Goal: Information Seeking & Learning: Learn about a topic

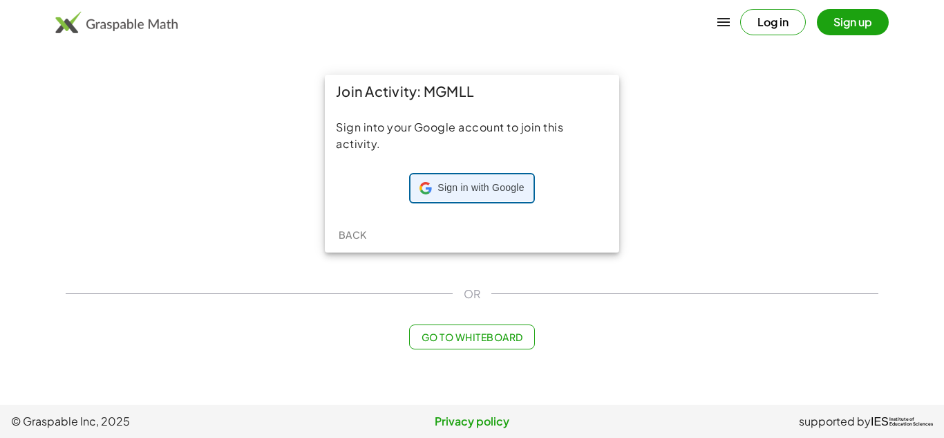
click at [489, 182] on span "Sign in with Google" at bounding box center [481, 188] width 86 height 14
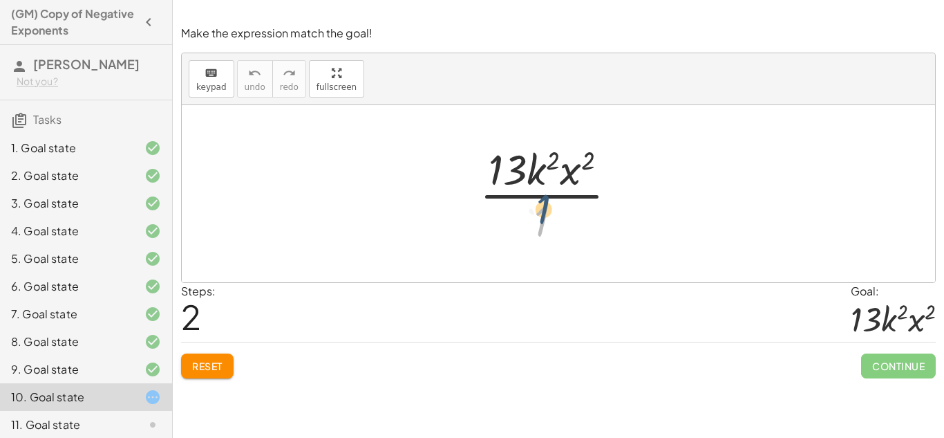
drag, startPoint x: 543, startPoint y: 223, endPoint x: 540, endPoint y: 183, distance: 39.6
click at [539, 183] on div at bounding box center [554, 193] width 162 height 106
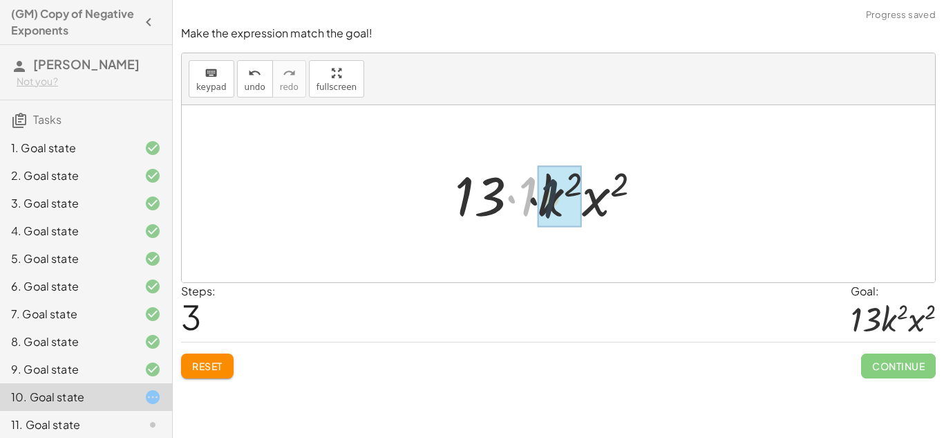
drag, startPoint x: 530, startPoint y: 194, endPoint x: 556, endPoint y: 197, distance: 25.8
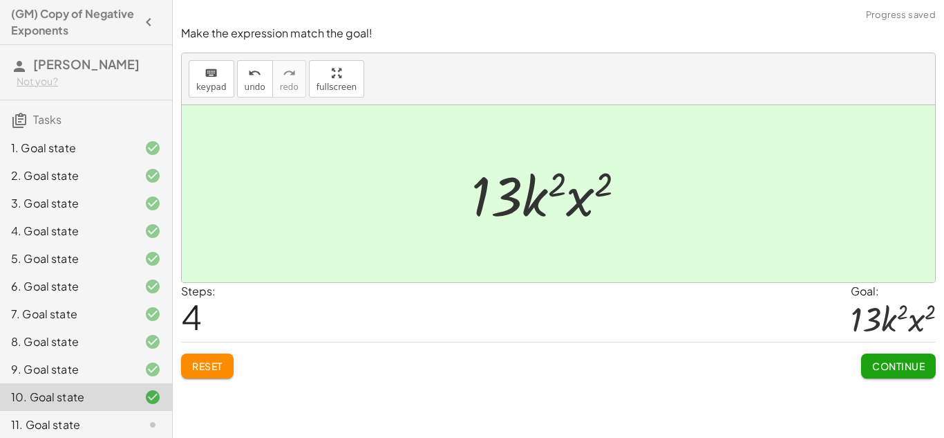
click at [913, 364] on span "Continue" at bounding box center [898, 365] width 53 height 12
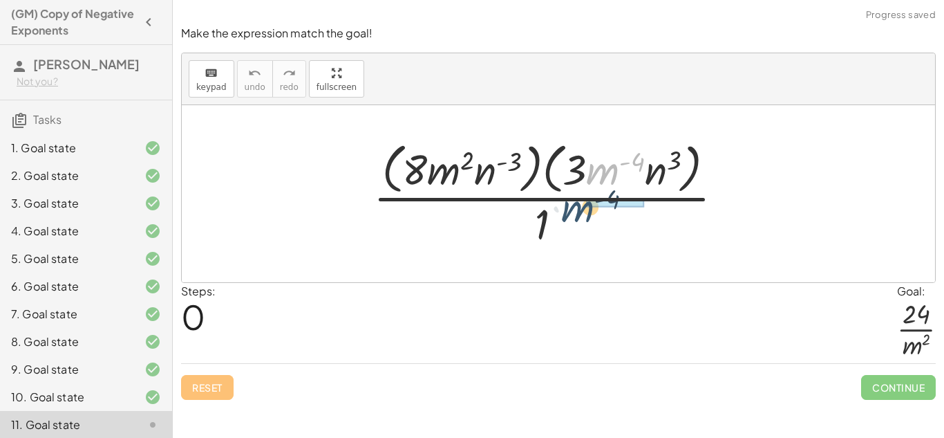
drag, startPoint x: 600, startPoint y: 172, endPoint x: 572, endPoint y: 209, distance: 46.5
click at [572, 211] on div at bounding box center [553, 193] width 375 height 113
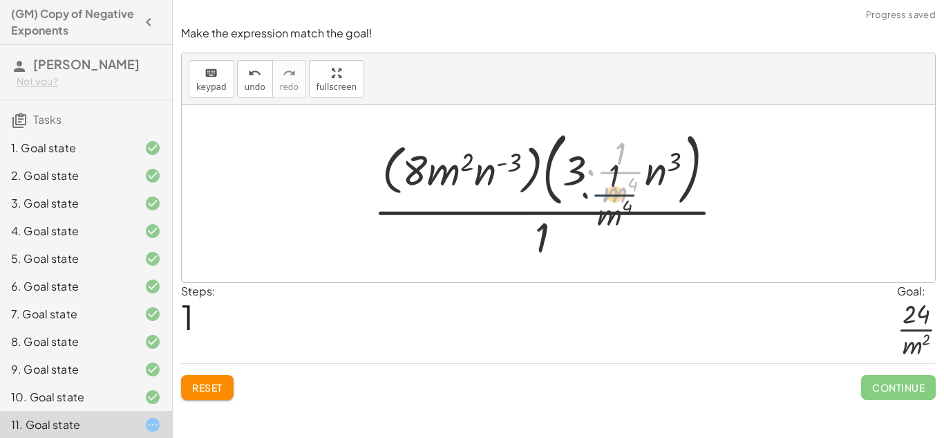
drag, startPoint x: 611, startPoint y: 169, endPoint x: 603, endPoint y: 203, distance: 35.5
click at [603, 203] on div at bounding box center [554, 194] width 376 height 140
drag, startPoint x: 610, startPoint y: 198, endPoint x: 620, endPoint y: 165, distance: 34.8
click at [620, 165] on div at bounding box center [554, 194] width 376 height 140
drag, startPoint x: 616, startPoint y: 158, endPoint x: 613, endPoint y: 198, distance: 40.9
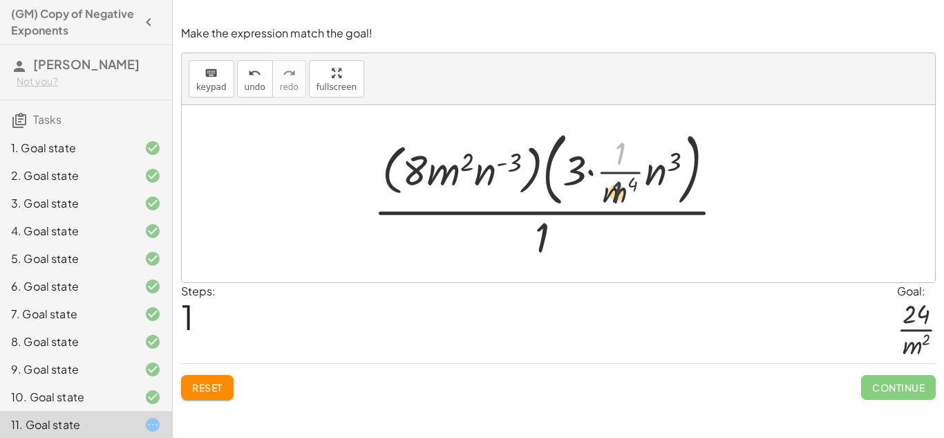
click at [613, 198] on div at bounding box center [554, 194] width 376 height 140
drag, startPoint x: 632, startPoint y: 186, endPoint x: 621, endPoint y: 157, distance: 31.1
click at [621, 157] on div at bounding box center [554, 194] width 376 height 140
drag, startPoint x: 581, startPoint y: 176, endPoint x: 415, endPoint y: 180, distance: 165.3
click at [415, 180] on div at bounding box center [554, 194] width 376 height 140
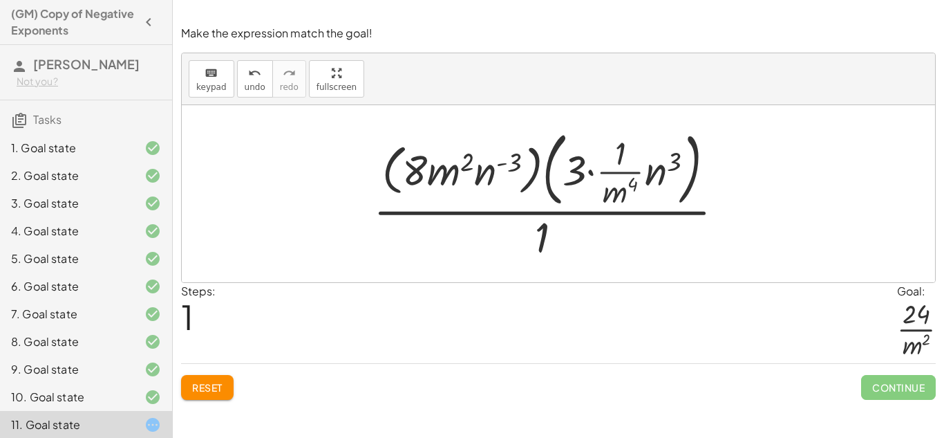
click at [651, 177] on div at bounding box center [554, 194] width 376 height 140
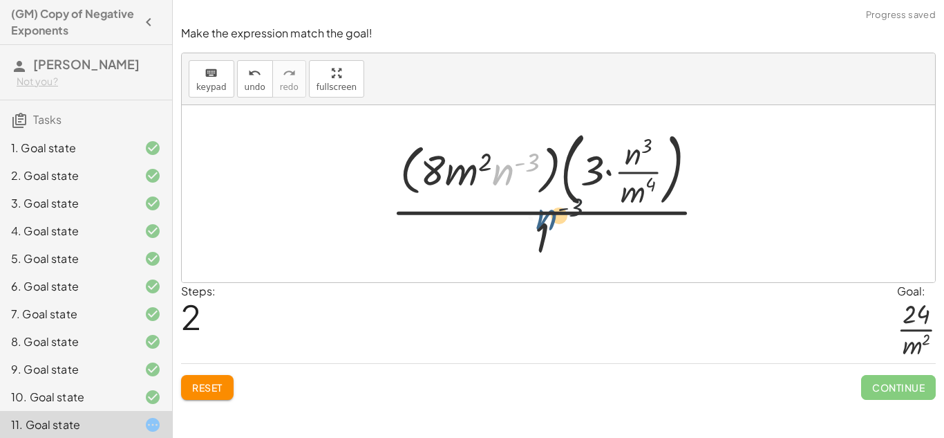
drag, startPoint x: 512, startPoint y: 174, endPoint x: 561, endPoint y: 226, distance: 71.4
click at [561, 226] on div at bounding box center [553, 194] width 339 height 140
drag, startPoint x: 638, startPoint y: 190, endPoint x: 633, endPoint y: 157, distance: 33.6
click at [633, 157] on div at bounding box center [553, 194] width 339 height 140
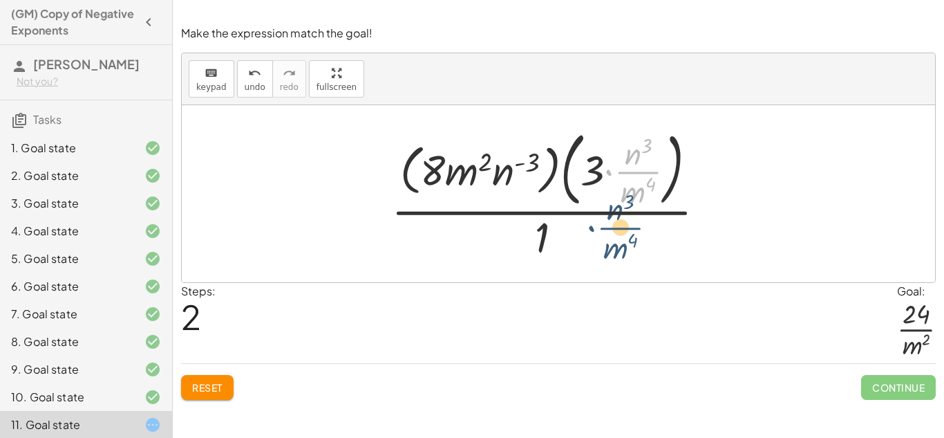
drag, startPoint x: 635, startPoint y: 176, endPoint x: 617, endPoint y: 232, distance: 58.8
click at [617, 232] on div at bounding box center [553, 194] width 339 height 140
drag, startPoint x: 623, startPoint y: 169, endPoint x: 537, endPoint y: 252, distance: 119.3
click at [537, 252] on div at bounding box center [553, 194] width 339 height 140
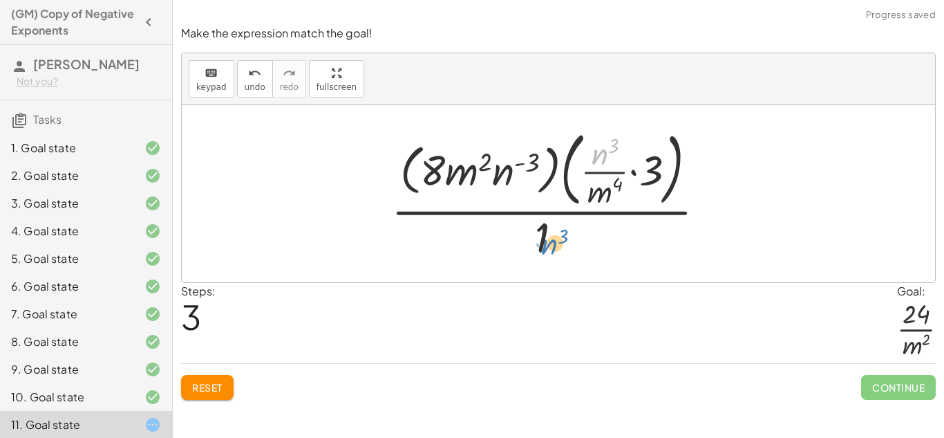
drag, startPoint x: 594, startPoint y: 164, endPoint x: 541, endPoint y: 247, distance: 98.8
click at [541, 247] on div at bounding box center [553, 194] width 339 height 140
drag, startPoint x: 597, startPoint y: 156, endPoint x: 490, endPoint y: 180, distance: 109.3
click at [490, 180] on div at bounding box center [553, 194] width 339 height 140
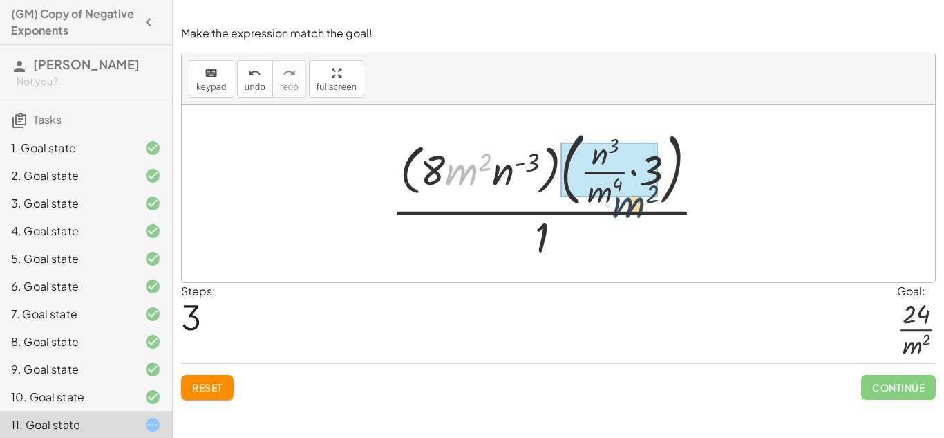
drag, startPoint x: 470, startPoint y: 176, endPoint x: 637, endPoint y: 207, distance: 169.4
click at [637, 207] on div at bounding box center [553, 194] width 339 height 140
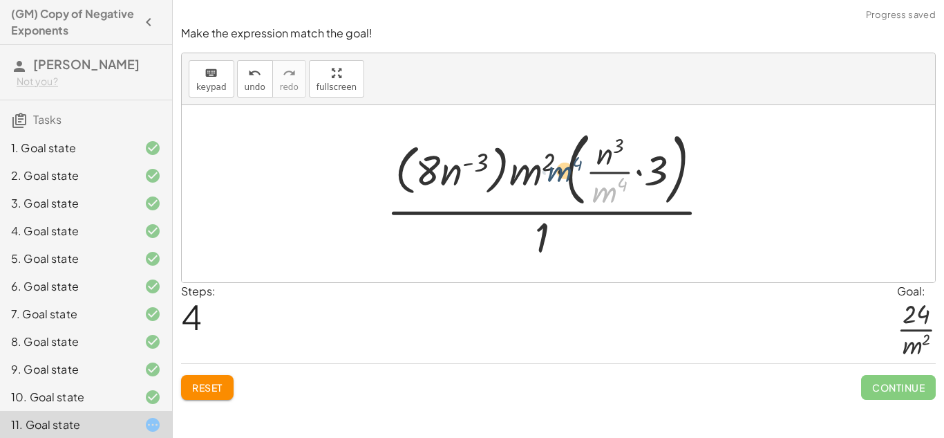
drag, startPoint x: 607, startPoint y: 196, endPoint x: 555, endPoint y: 174, distance: 56.4
click at [555, 174] on div at bounding box center [554, 194] width 349 height 140
drag, startPoint x: 615, startPoint y: 196, endPoint x: 539, endPoint y: 167, distance: 81.4
click at [539, 167] on div at bounding box center [554, 194] width 349 height 140
drag, startPoint x: 657, startPoint y: 169, endPoint x: 447, endPoint y: 167, distance: 210.9
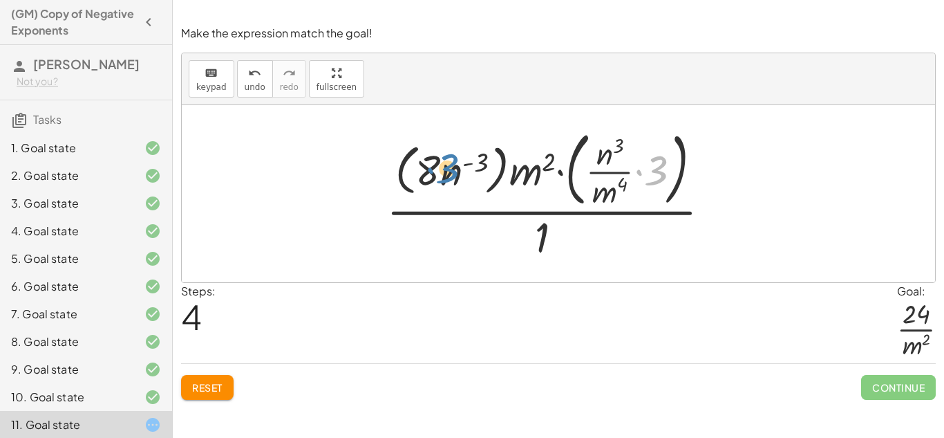
click at [447, 167] on div at bounding box center [554, 194] width 349 height 140
click at [195, 392] on span "Reset" at bounding box center [207, 387] width 30 height 12
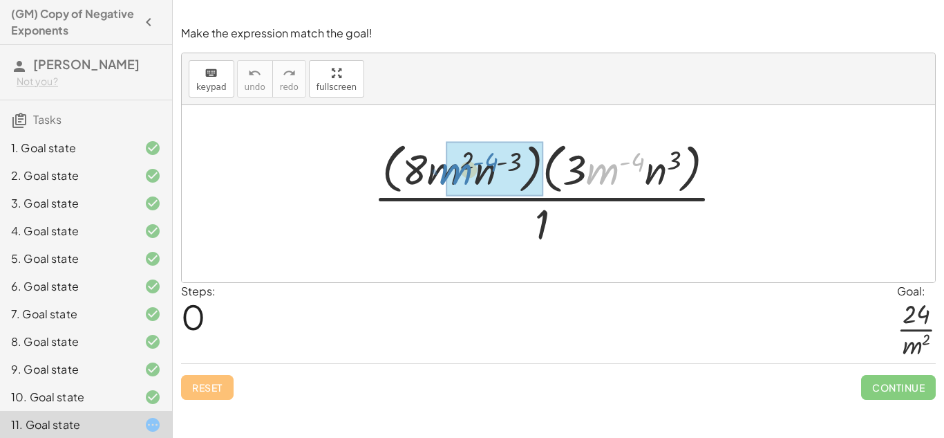
drag, startPoint x: 606, startPoint y: 175, endPoint x: 460, endPoint y: 175, distance: 146.6
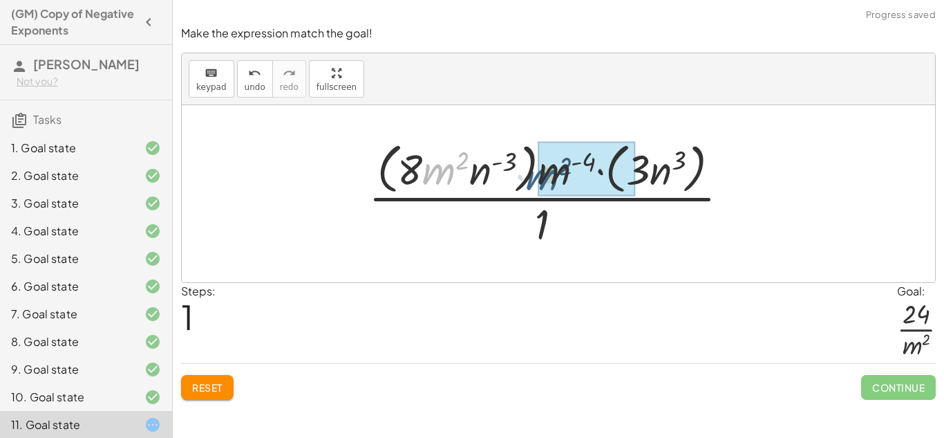
drag, startPoint x: 432, startPoint y: 171, endPoint x: 536, endPoint y: 177, distance: 104.5
click at [536, 177] on div at bounding box center [555, 193] width 386 height 113
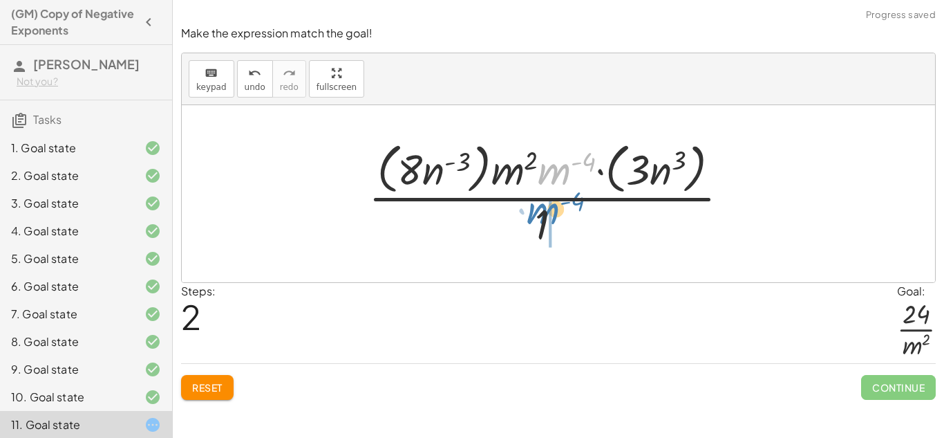
drag, startPoint x: 560, startPoint y: 173, endPoint x: 546, endPoint y: 219, distance: 48.3
click at [546, 219] on div at bounding box center [555, 193] width 386 height 113
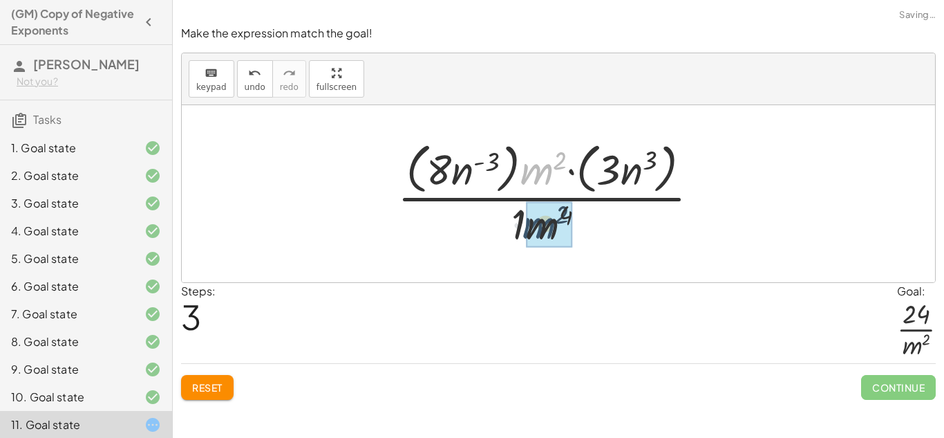
drag, startPoint x: 536, startPoint y: 178, endPoint x: 539, endPoint y: 233, distance: 55.3
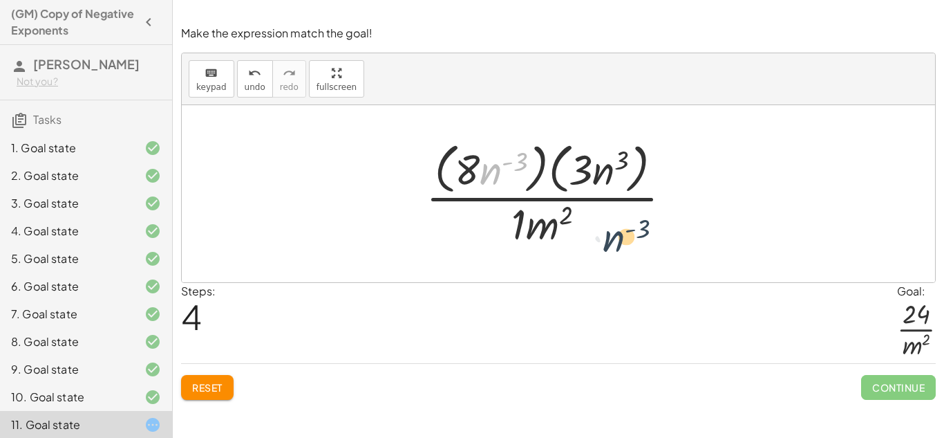
drag, startPoint x: 484, startPoint y: 172, endPoint x: 608, endPoint y: 240, distance: 141.1
click at [608, 240] on div at bounding box center [554, 193] width 271 height 113
drag, startPoint x: 490, startPoint y: 174, endPoint x: 524, endPoint y: 171, distance: 34.0
click at [524, 171] on div at bounding box center [554, 193] width 271 height 113
drag, startPoint x: 610, startPoint y: 178, endPoint x: 554, endPoint y: 166, distance: 57.2
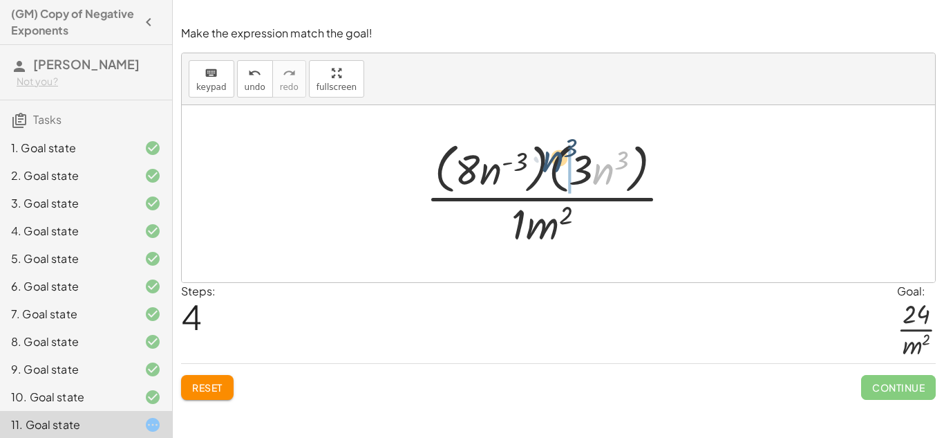
click at [554, 166] on div at bounding box center [554, 193] width 271 height 113
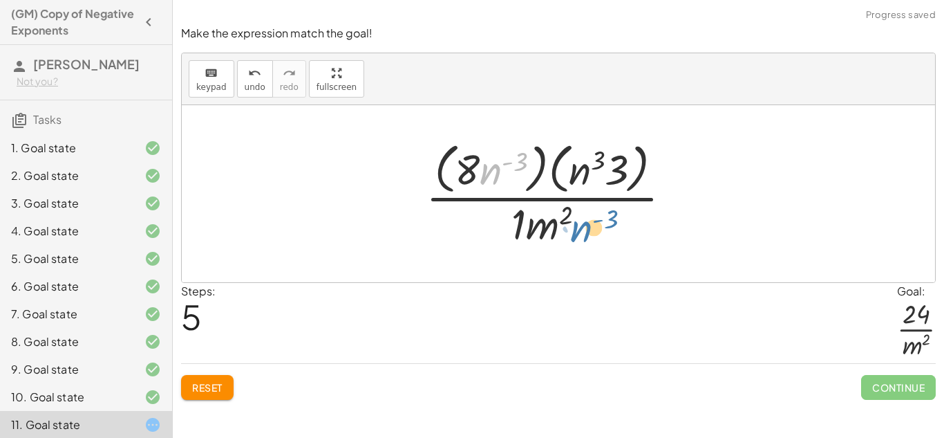
drag, startPoint x: 496, startPoint y: 166, endPoint x: 586, endPoint y: 225, distance: 108.0
click at [586, 225] on div at bounding box center [554, 193] width 271 height 113
drag, startPoint x: 491, startPoint y: 164, endPoint x: 509, endPoint y: 213, distance: 52.3
click at [509, 213] on div at bounding box center [554, 193] width 271 height 113
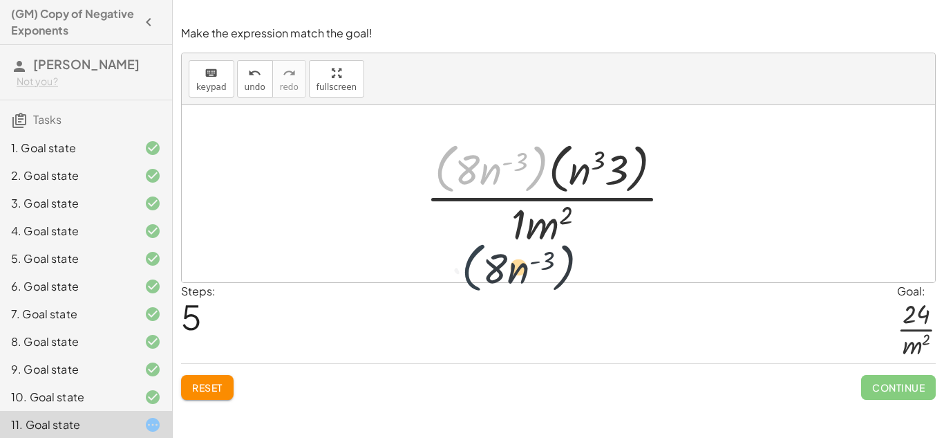
drag, startPoint x: 439, startPoint y: 159, endPoint x: 466, endPoint y: 256, distance: 100.5
click at [466, 256] on div "· ( · 8 · m 2 · n ( - 3 ) ) · ( · 3 · m ( - 4 ) · n 3 ) · 1 · ( · 8 · m 2 · n (…" at bounding box center [559, 193] width 754 height 177
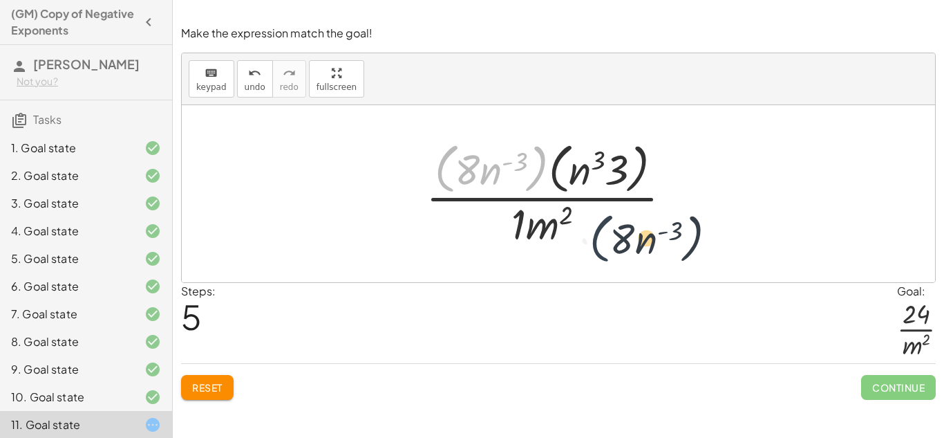
drag, startPoint x: 439, startPoint y: 178, endPoint x: 599, endPoint y: 251, distance: 176.0
click at [599, 251] on div "· ( · 8 · m 2 · n ( - 3 ) ) · ( · 3 · m ( - 4 ) · n 3 ) · 1 · ( · 8 · m 2 · n (…" at bounding box center [559, 193] width 308 height 120
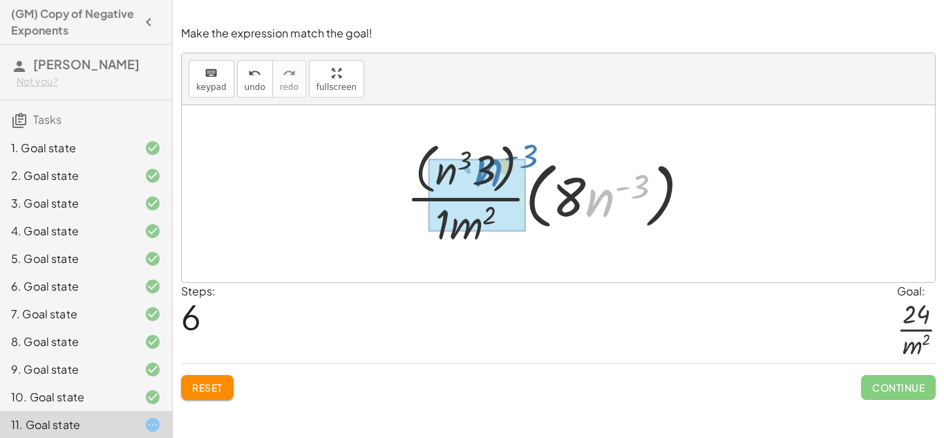
drag, startPoint x: 601, startPoint y: 203, endPoint x: 487, endPoint y: 172, distance: 118.7
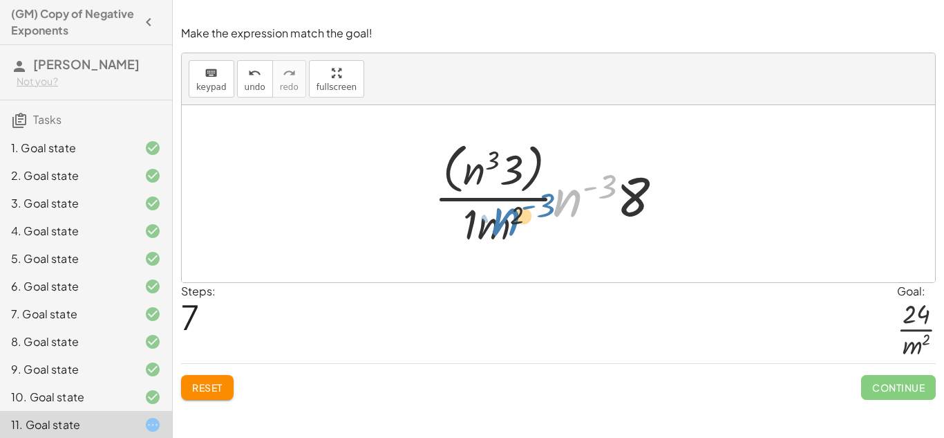
drag, startPoint x: 572, startPoint y: 201, endPoint x: 512, endPoint y: 223, distance: 64.7
click at [512, 223] on div at bounding box center [554, 193] width 254 height 113
drag, startPoint x: 566, startPoint y: 209, endPoint x: 562, endPoint y: 171, distance: 38.9
click at [562, 171] on div at bounding box center [554, 193] width 254 height 113
drag, startPoint x: 568, startPoint y: 202, endPoint x: 430, endPoint y: 151, distance: 147.2
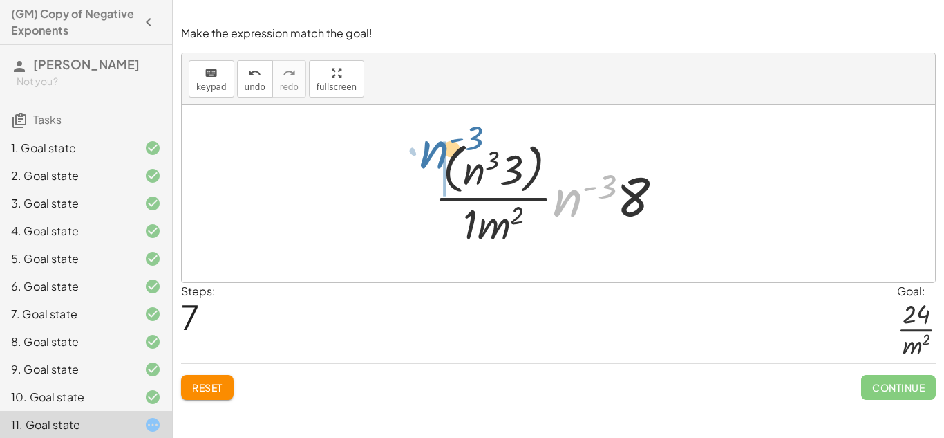
click at [430, 151] on div at bounding box center [554, 193] width 254 height 113
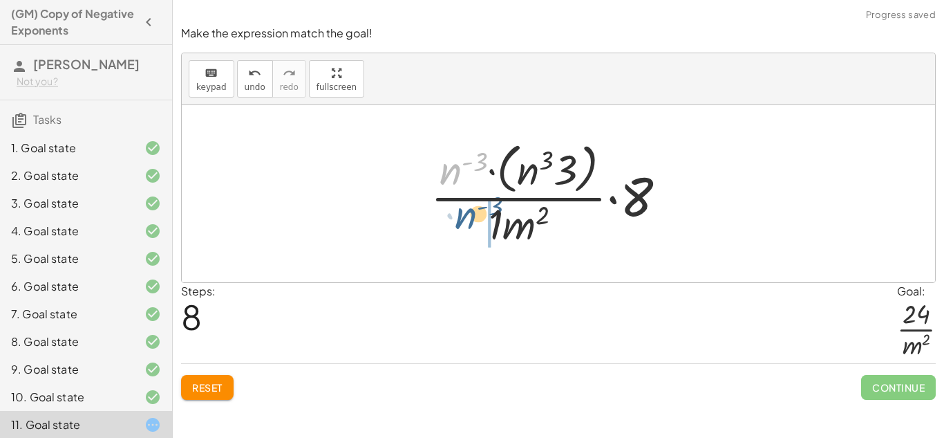
drag, startPoint x: 438, startPoint y: 176, endPoint x: 453, endPoint y: 222, distance: 48.8
click at [453, 222] on div at bounding box center [554, 193] width 261 height 113
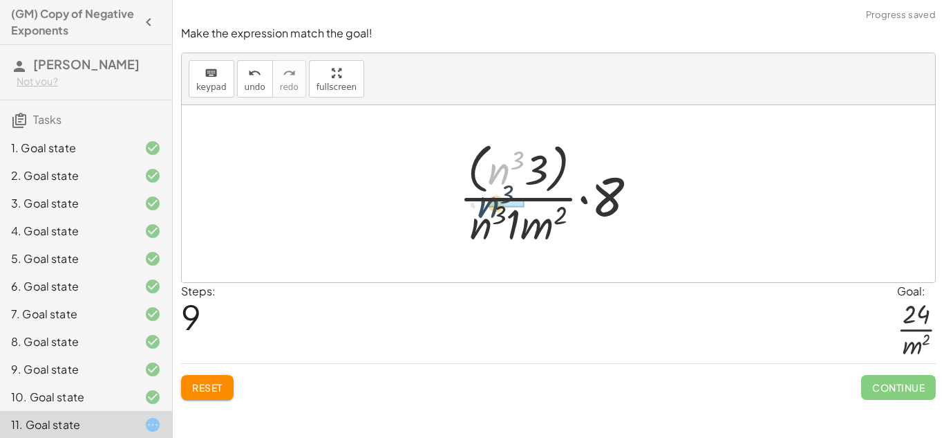
drag, startPoint x: 504, startPoint y: 174, endPoint x: 494, endPoint y: 208, distance: 35.4
click at [494, 208] on div at bounding box center [553, 193] width 203 height 113
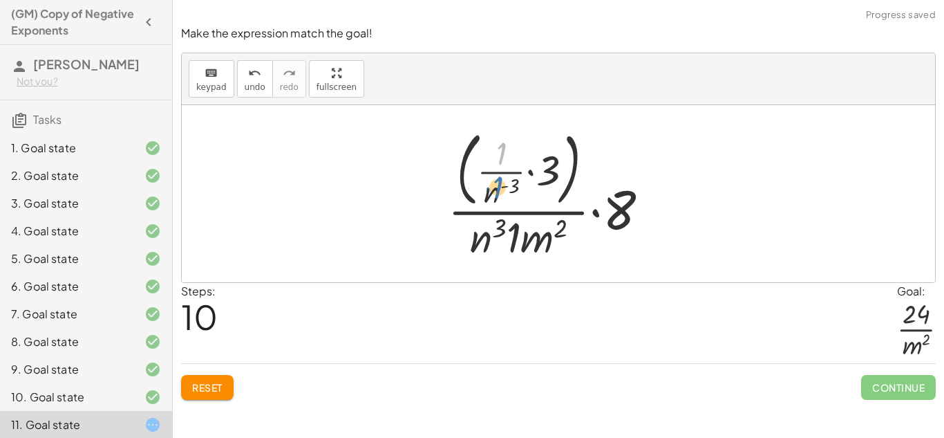
drag, startPoint x: 496, startPoint y: 148, endPoint x: 490, endPoint y: 186, distance: 38.5
click at [490, 186] on div at bounding box center [554, 194] width 226 height 140
drag, startPoint x: 488, startPoint y: 201, endPoint x: 486, endPoint y: 157, distance: 44.3
click at [486, 157] on div at bounding box center [554, 194] width 226 height 140
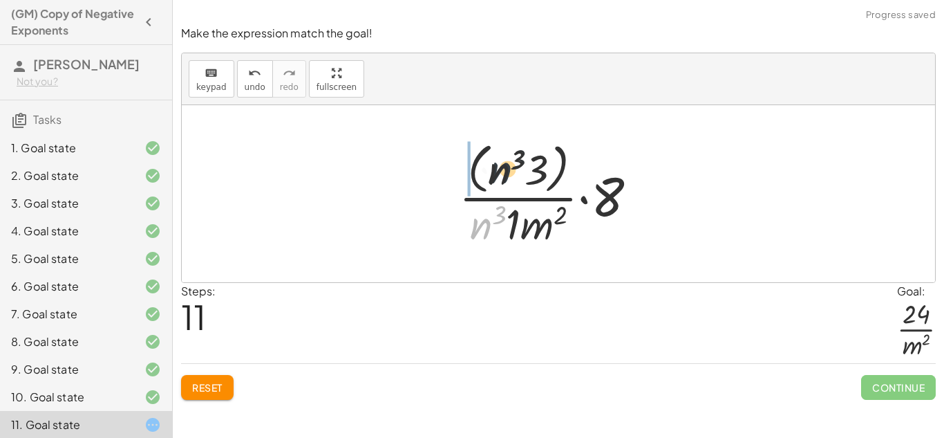
drag, startPoint x: 483, startPoint y: 228, endPoint x: 503, endPoint y: 169, distance: 62.1
click at [503, 169] on div at bounding box center [553, 193] width 203 height 113
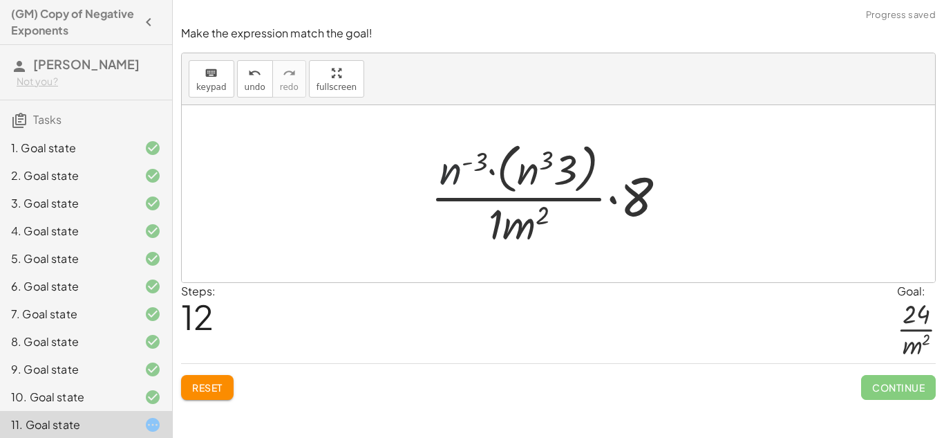
click at [460, 174] on div at bounding box center [554, 193] width 261 height 113
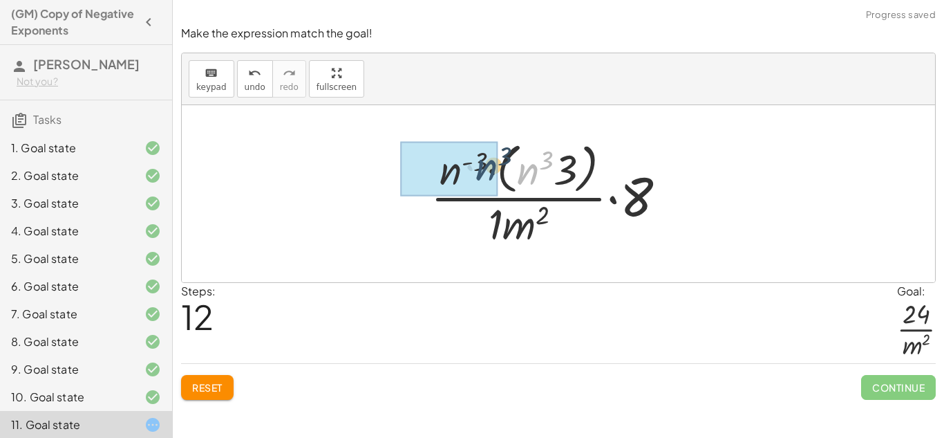
drag, startPoint x: 525, startPoint y: 179, endPoint x: 481, endPoint y: 176, distance: 44.4
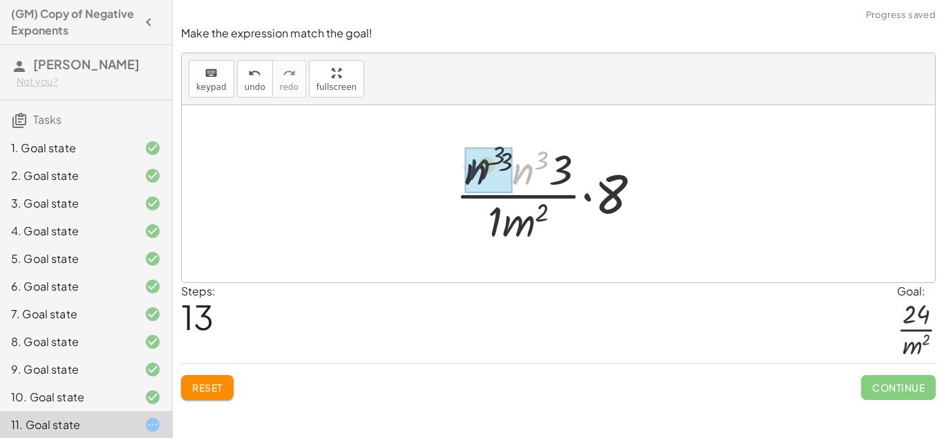
drag, startPoint x: 523, startPoint y: 178, endPoint x: 474, endPoint y: 174, distance: 49.3
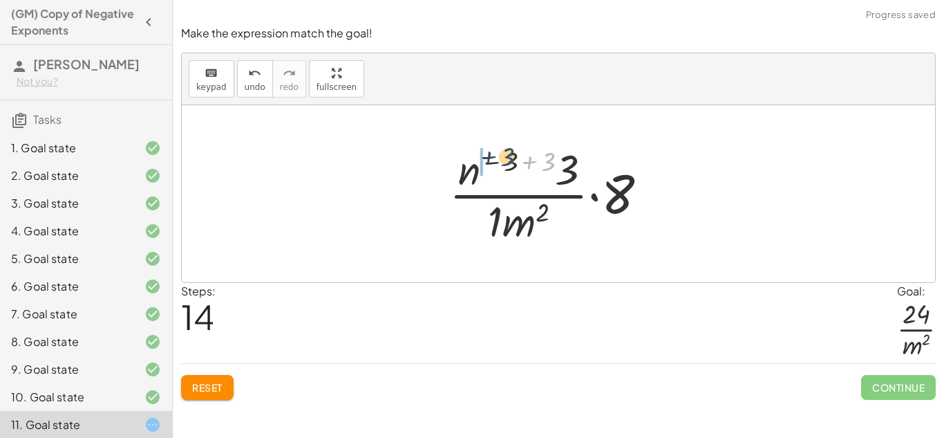
drag, startPoint x: 545, startPoint y: 165, endPoint x: 498, endPoint y: 160, distance: 46.5
click at [498, 160] on div at bounding box center [553, 193] width 223 height 106
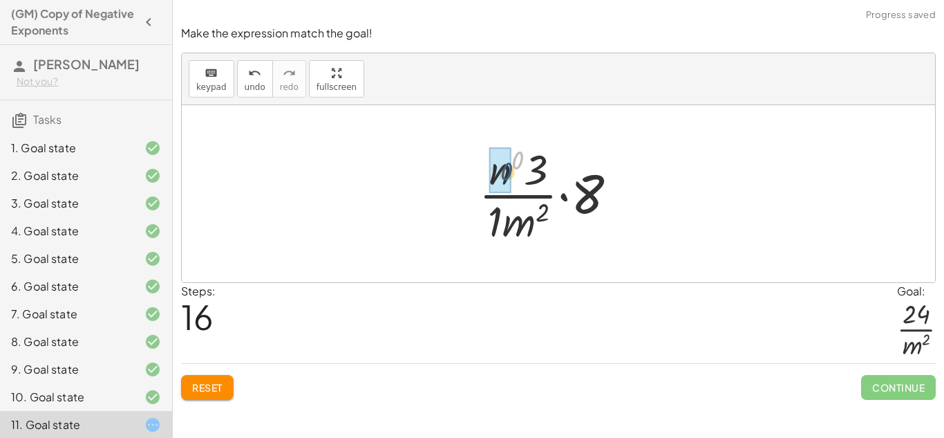
drag, startPoint x: 519, startPoint y: 164, endPoint x: 507, endPoint y: 176, distance: 16.6
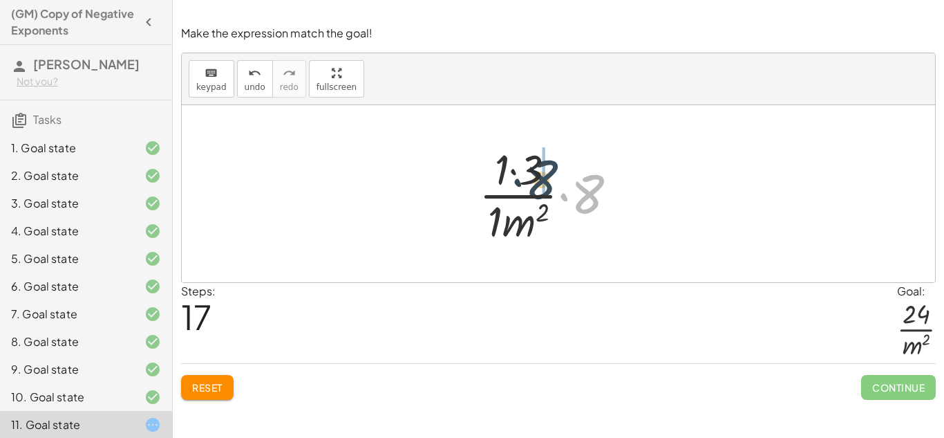
drag, startPoint x: 601, startPoint y: 194, endPoint x: 548, endPoint y: 177, distance: 55.1
click at [548, 177] on div at bounding box center [553, 193] width 163 height 106
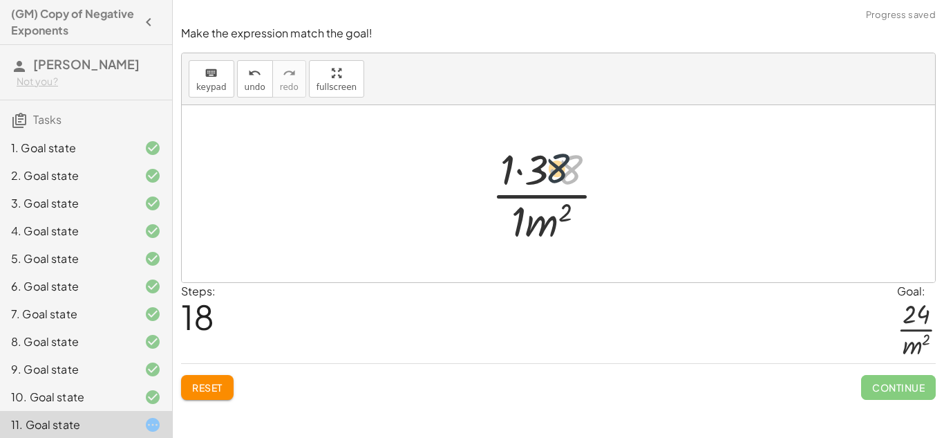
drag, startPoint x: 575, startPoint y: 179, endPoint x: 551, endPoint y: 179, distance: 24.2
click at [551, 179] on div at bounding box center [554, 193] width 139 height 106
drag, startPoint x: 516, startPoint y: 177, endPoint x: 525, endPoint y: 243, distance: 66.2
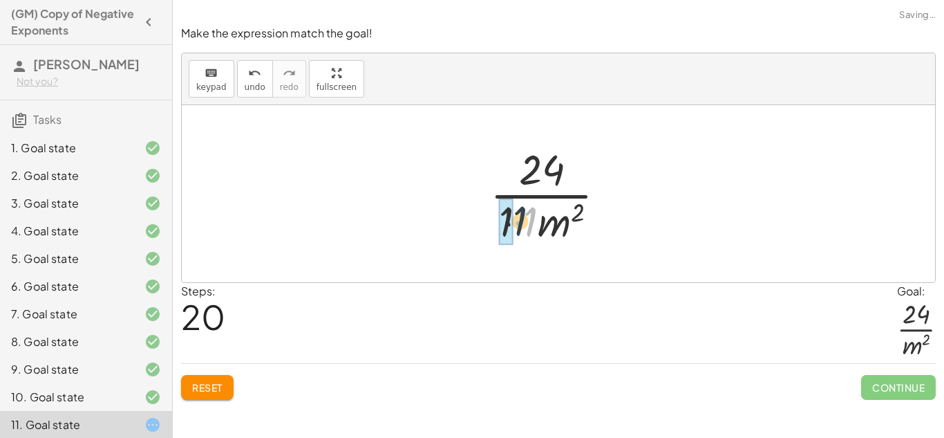
drag, startPoint x: 529, startPoint y: 232, endPoint x: 510, endPoint y: 231, distance: 18.7
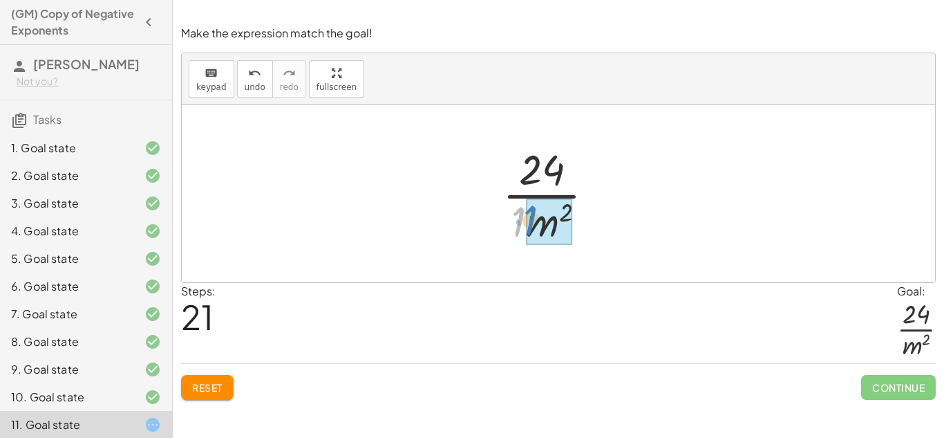
drag, startPoint x: 516, startPoint y: 230, endPoint x: 529, endPoint y: 234, distance: 13.6
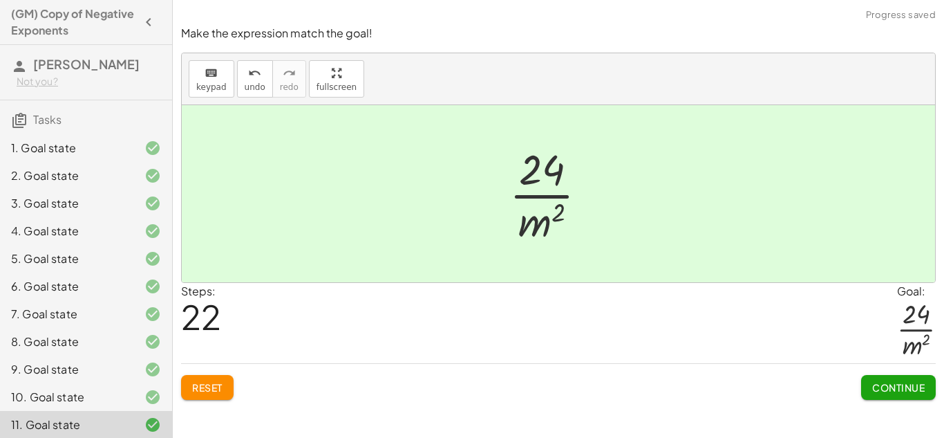
click at [887, 391] on span "Continue" at bounding box center [898, 387] width 53 height 12
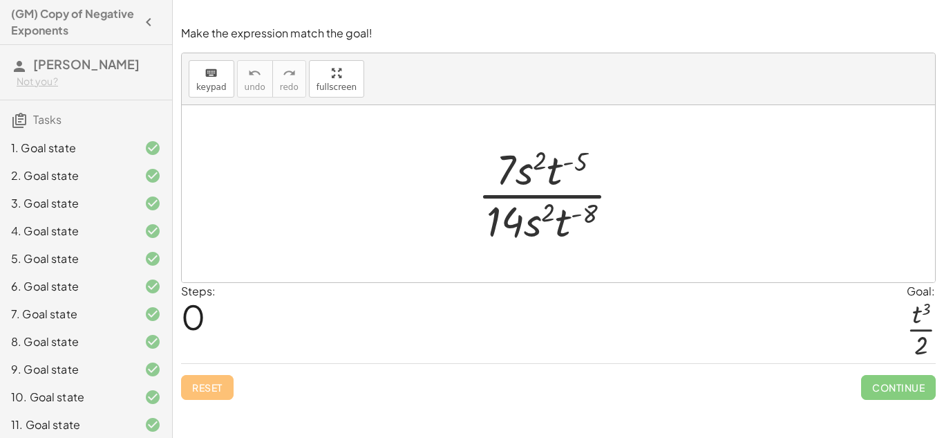
scroll to position [144, 0]
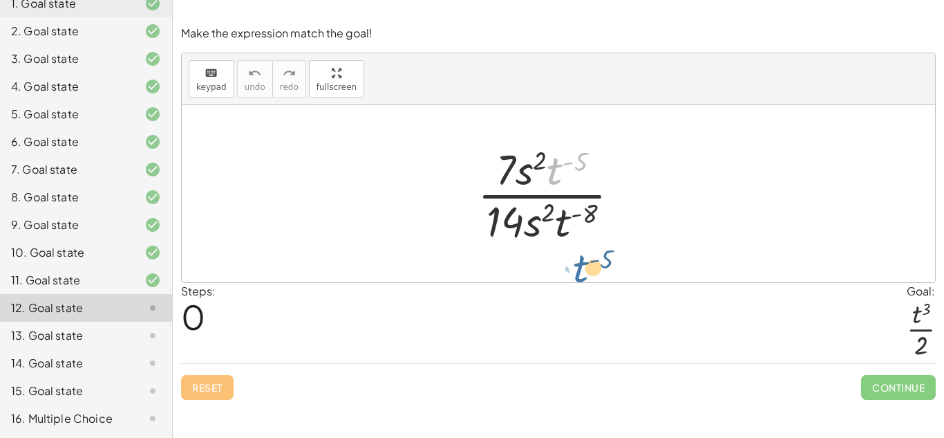
drag, startPoint x: 554, startPoint y: 183, endPoint x: 579, endPoint y: 272, distance: 92.8
click at [579, 272] on div "· t ( - 5 ) · 7 · s 2 · t ( - 5 ) · 14 · s 2 · t ( - 8 )" at bounding box center [559, 193] width 754 height 177
drag, startPoint x: 561, startPoint y: 220, endPoint x: 601, endPoint y: 159, distance: 72.9
click at [601, 159] on div at bounding box center [554, 193] width 167 height 106
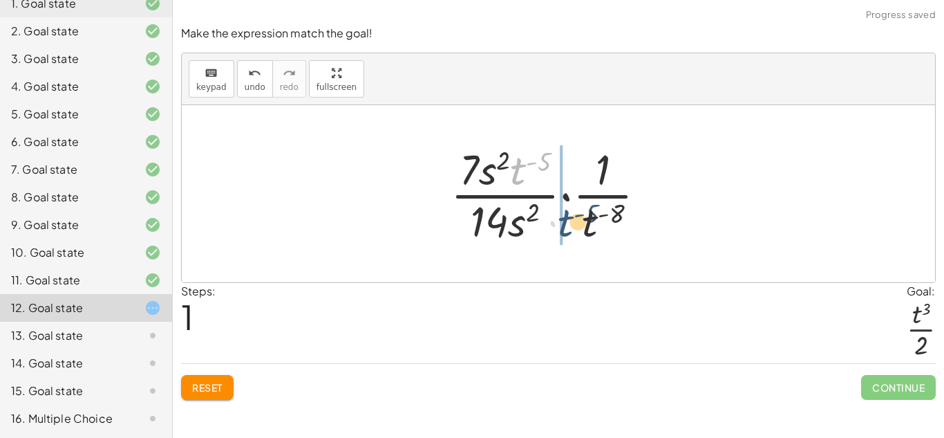
click at [563, 220] on div at bounding box center [554, 193] width 221 height 106
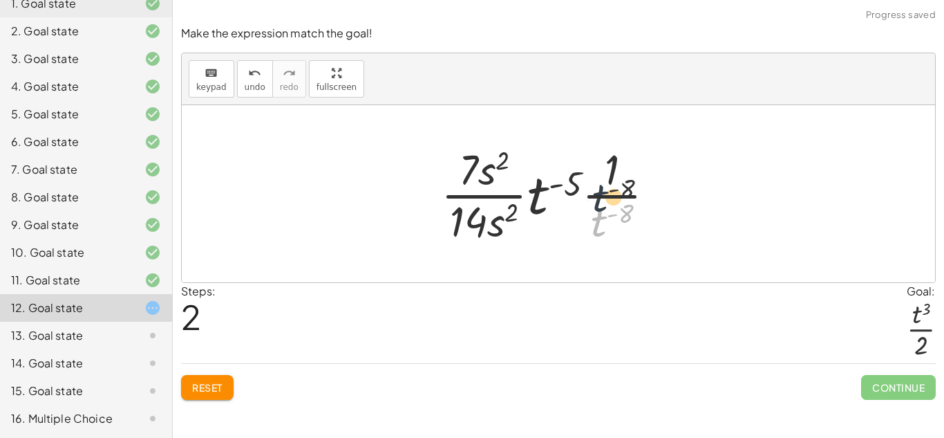
drag, startPoint x: 601, startPoint y: 223, endPoint x: 600, endPoint y: 183, distance: 40.8
click at [600, 183] on div at bounding box center [553, 193] width 239 height 106
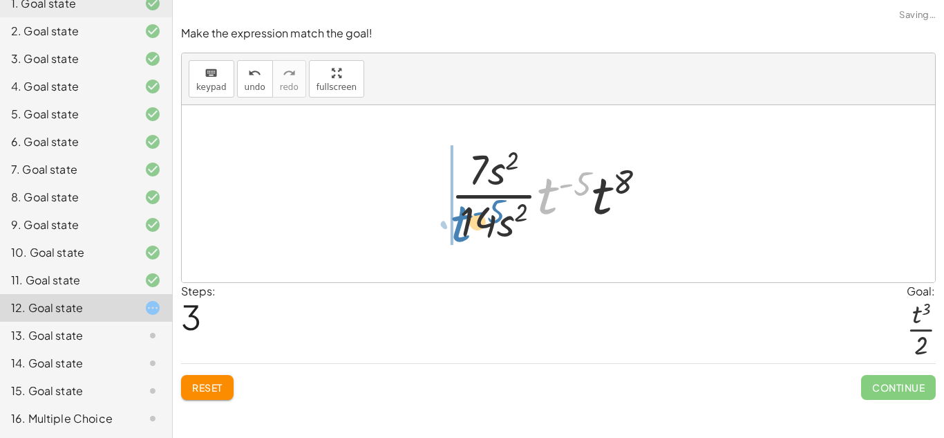
drag, startPoint x: 550, startPoint y: 190, endPoint x: 462, endPoint y: 218, distance: 92.1
click at [462, 218] on div at bounding box center [554, 193] width 221 height 106
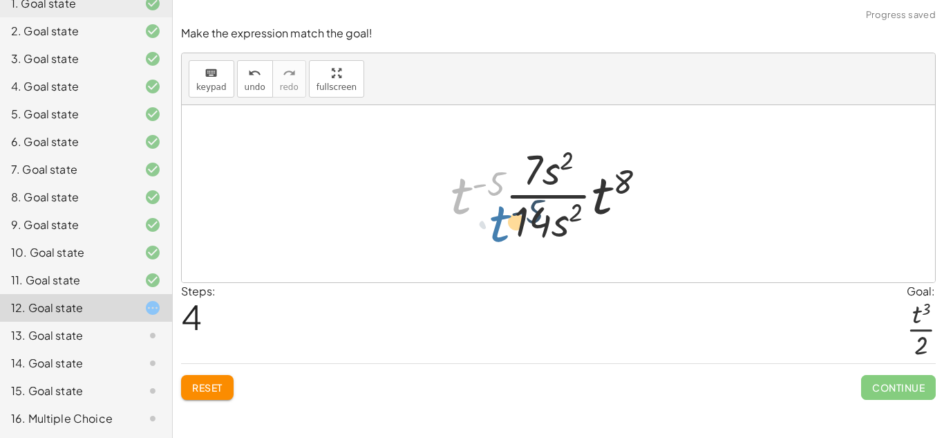
drag, startPoint x: 454, startPoint y: 201, endPoint x: 493, endPoint y: 230, distance: 48.0
click at [493, 230] on div at bounding box center [554, 193] width 221 height 106
drag, startPoint x: 458, startPoint y: 208, endPoint x: 507, endPoint y: 176, distance: 58.5
click at [507, 176] on div at bounding box center [554, 193] width 221 height 106
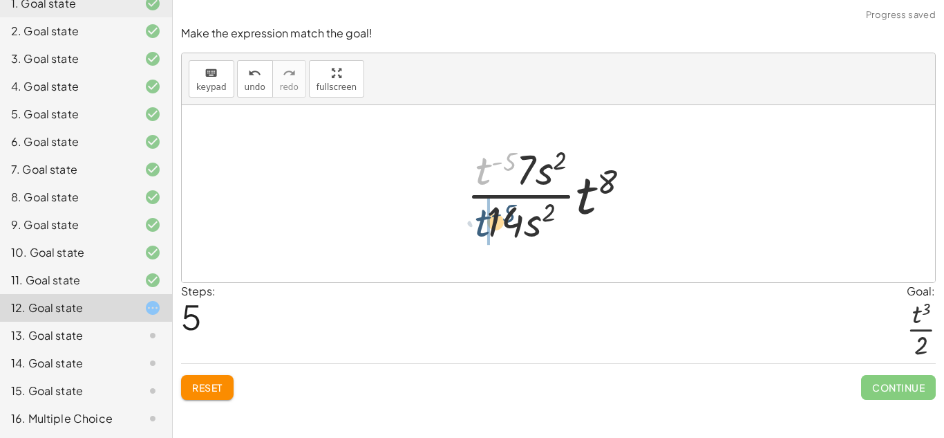
drag, startPoint x: 485, startPoint y: 196, endPoint x: 485, endPoint y: 221, distance: 25.6
click at [485, 221] on div at bounding box center [554, 193] width 189 height 106
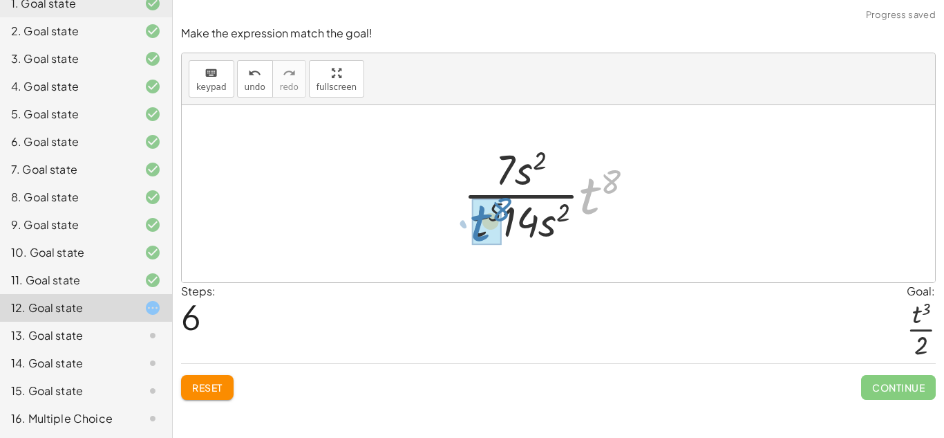
drag, startPoint x: 584, startPoint y: 215, endPoint x: 473, endPoint y: 243, distance: 114.7
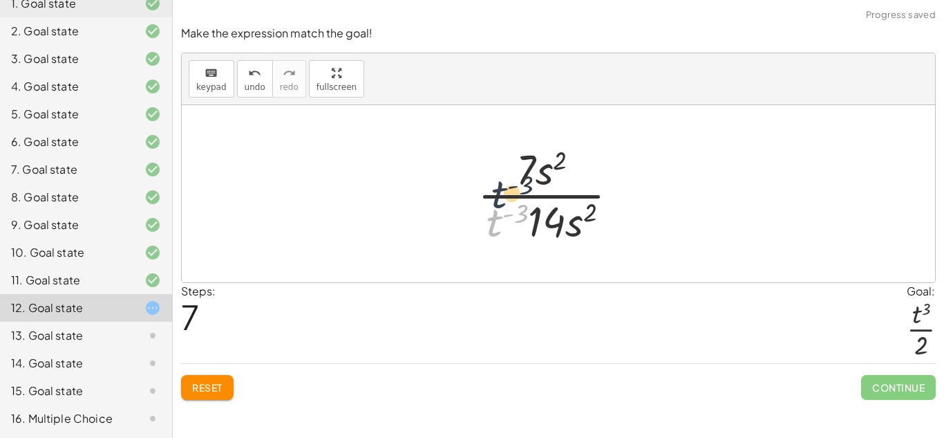
drag, startPoint x: 492, startPoint y: 237, endPoint x: 496, endPoint y: 198, distance: 38.9
click at [496, 198] on div at bounding box center [554, 193] width 166 height 106
drag, startPoint x: 492, startPoint y: 228, endPoint x: 492, endPoint y: 175, distance: 53.2
click at [492, 175] on div at bounding box center [554, 193] width 166 height 106
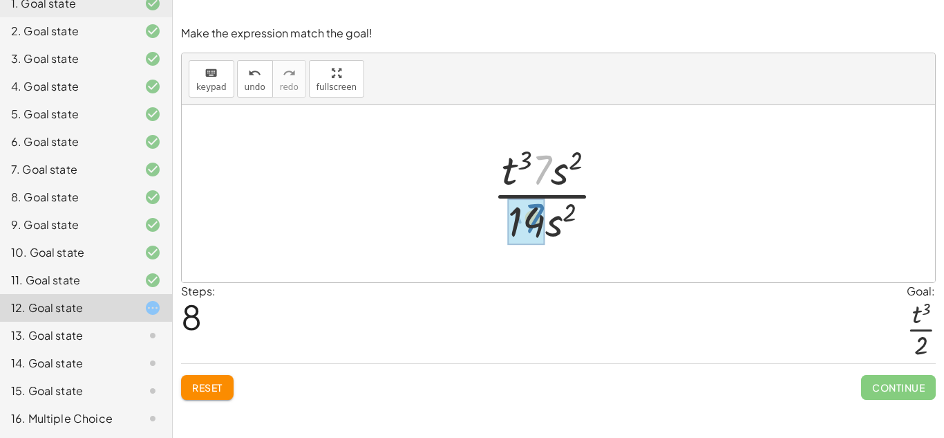
drag, startPoint x: 543, startPoint y: 173, endPoint x: 534, endPoint y: 223, distance: 51.3
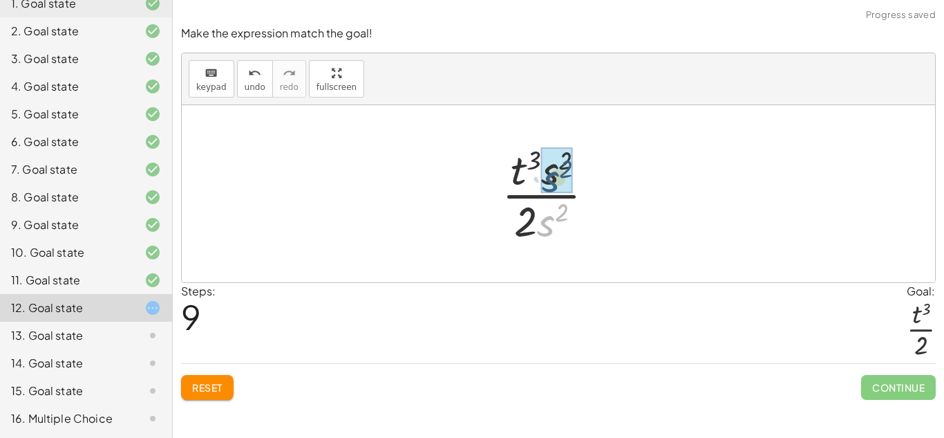
drag, startPoint x: 542, startPoint y: 230, endPoint x: 545, endPoint y: 184, distance: 46.4
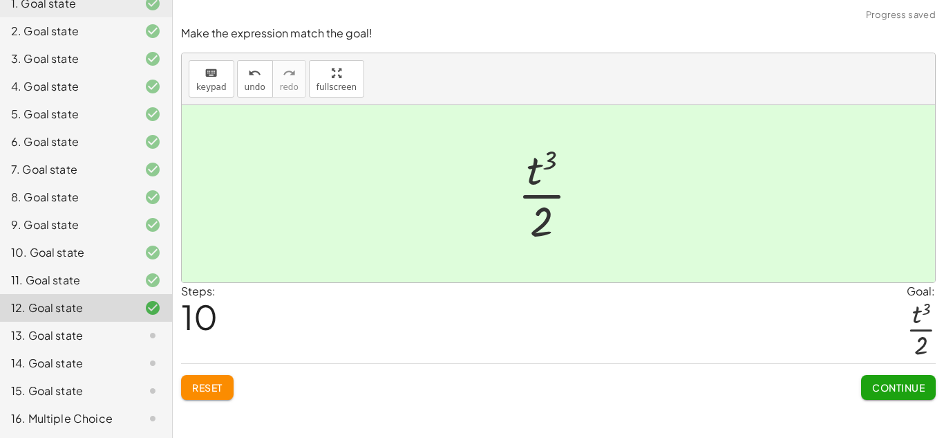
click at [919, 394] on button "Continue" at bounding box center [898, 387] width 75 height 25
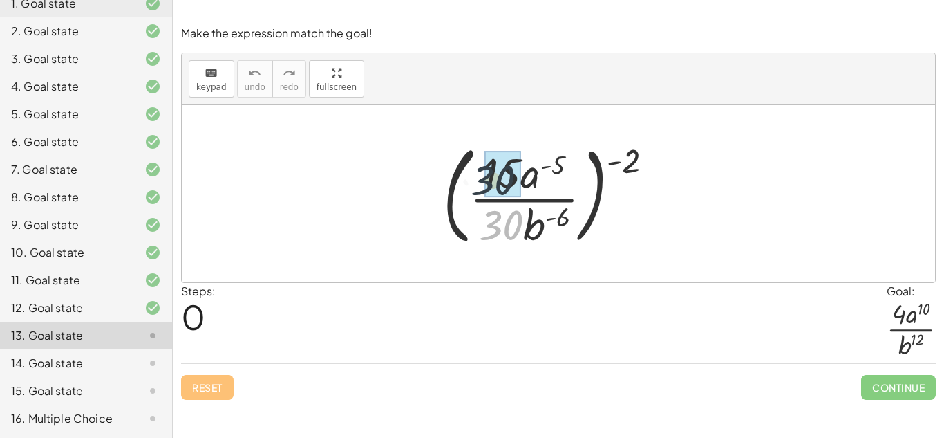
drag, startPoint x: 507, startPoint y: 221, endPoint x: 496, endPoint y: 171, distance: 51.5
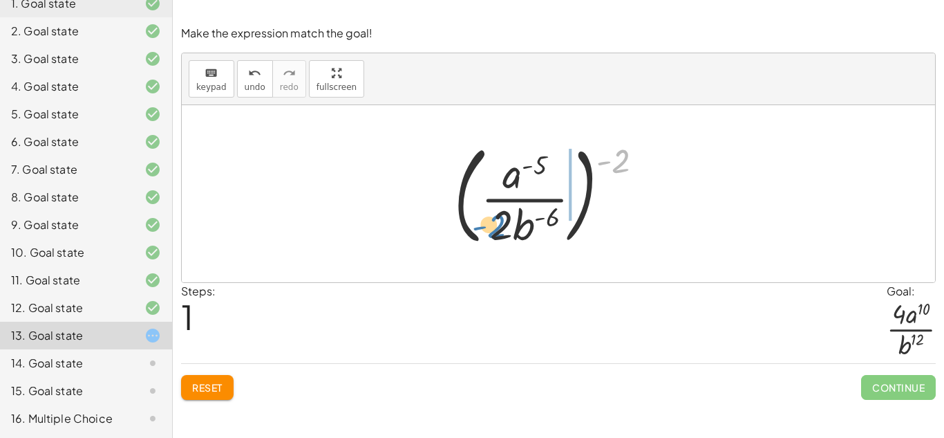
drag, startPoint x: 621, startPoint y: 155, endPoint x: 509, endPoint y: 218, distance: 128.5
click at [509, 218] on div at bounding box center [554, 193] width 214 height 115
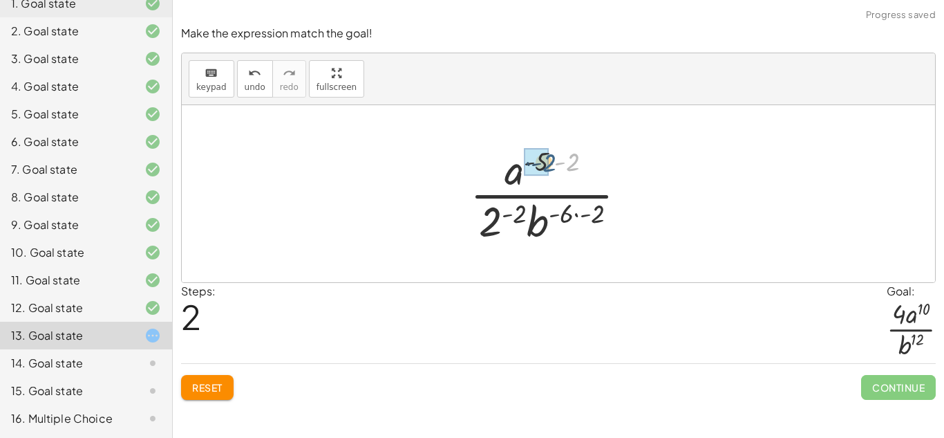
drag, startPoint x: 569, startPoint y: 163, endPoint x: 536, endPoint y: 162, distance: 32.5
drag, startPoint x: 521, startPoint y: 212, endPoint x: 503, endPoint y: 211, distance: 18.0
click at [503, 211] on div at bounding box center [554, 193] width 182 height 106
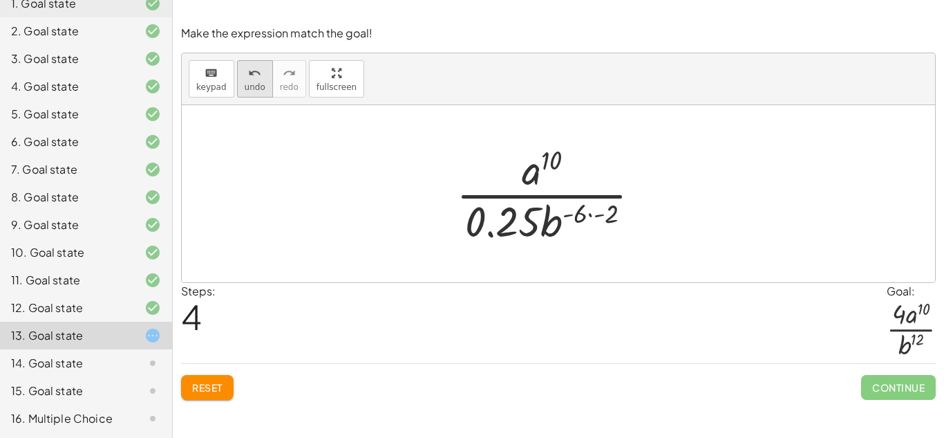
click at [245, 93] on button "undo undo" at bounding box center [255, 78] width 36 height 37
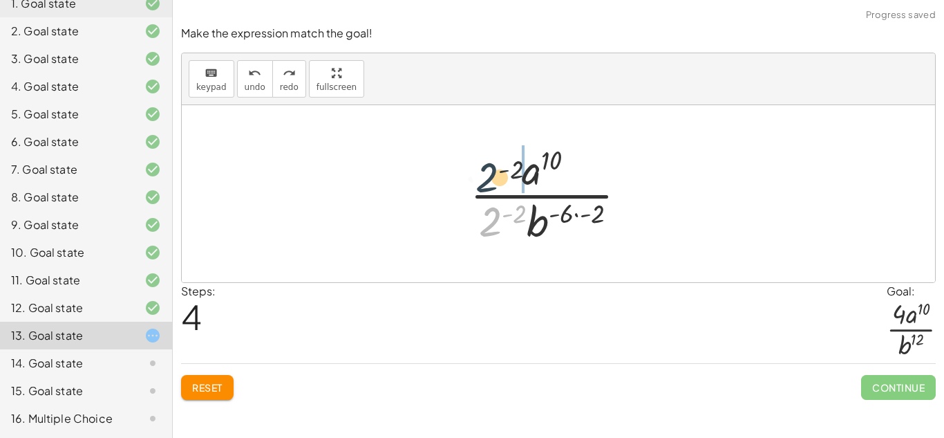
drag, startPoint x: 487, startPoint y: 221, endPoint x: 481, endPoint y: 156, distance: 65.2
click at [481, 156] on div at bounding box center [554, 193] width 182 height 106
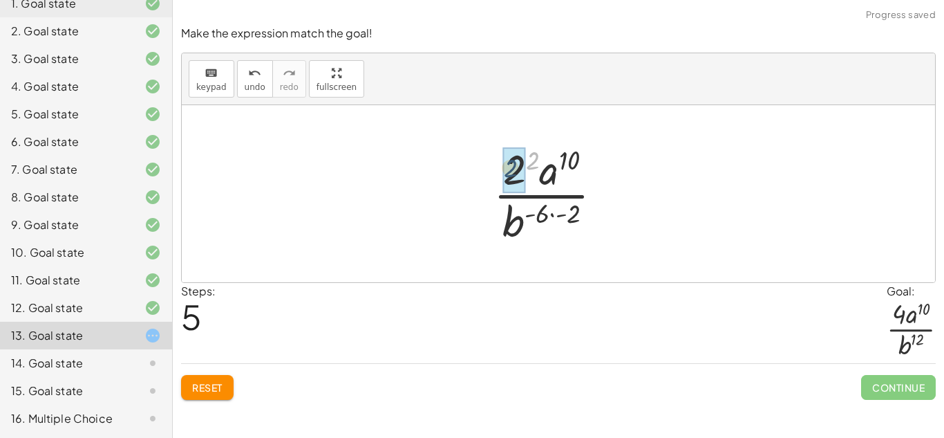
drag, startPoint x: 534, startPoint y: 162, endPoint x: 514, endPoint y: 170, distance: 21.7
drag, startPoint x: 574, startPoint y: 214, endPoint x: 539, endPoint y: 210, distance: 36.1
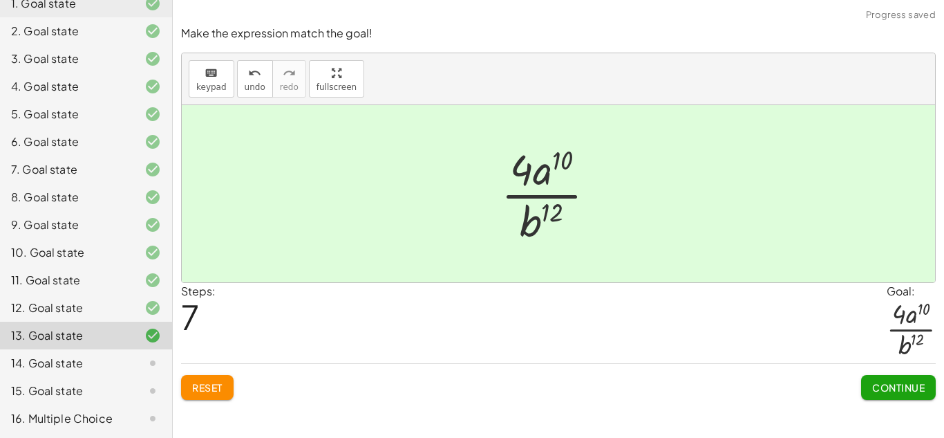
click at [902, 391] on span "Continue" at bounding box center [898, 387] width 53 height 12
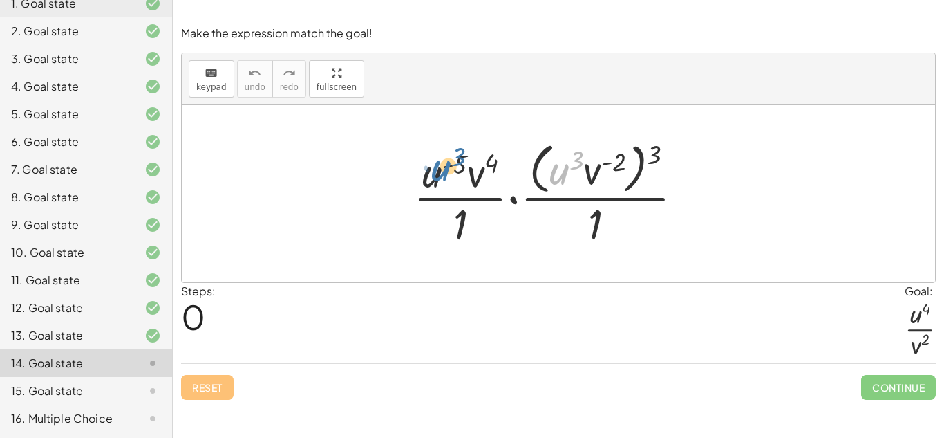
drag, startPoint x: 559, startPoint y: 180, endPoint x: 429, endPoint y: 183, distance: 129.3
click at [429, 183] on div at bounding box center [554, 193] width 295 height 113
drag, startPoint x: 437, startPoint y: 176, endPoint x: 558, endPoint y: 180, distance: 121.0
click at [558, 180] on div at bounding box center [554, 193] width 295 height 113
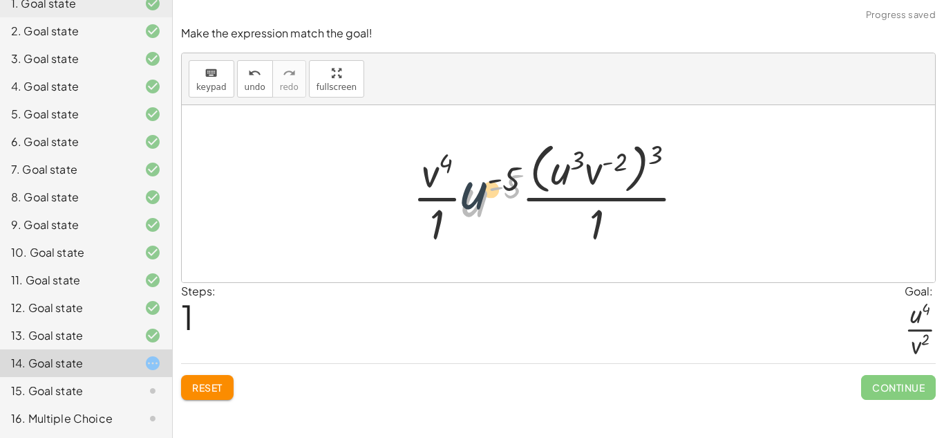
drag, startPoint x: 488, startPoint y: 196, endPoint x: 484, endPoint y: 176, distance: 21.2
click at [484, 176] on div at bounding box center [554, 193] width 297 height 113
drag, startPoint x: 561, startPoint y: 178, endPoint x: 447, endPoint y: 218, distance: 120.3
click at [447, 218] on div at bounding box center [554, 193] width 297 height 113
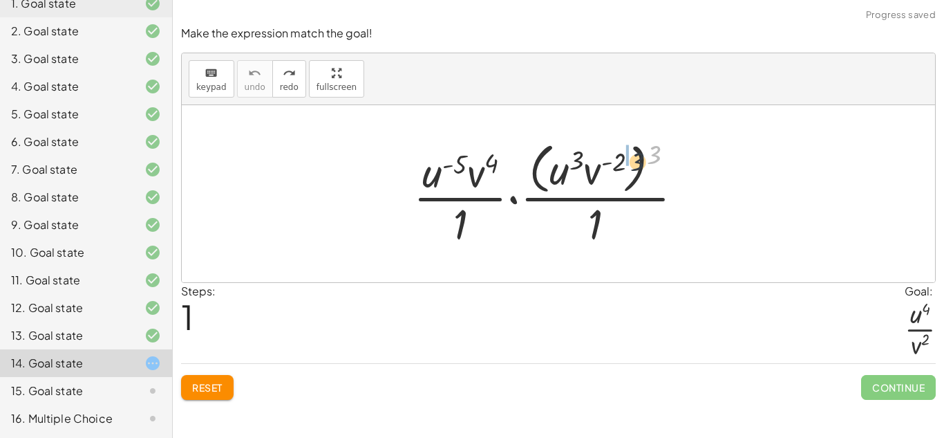
drag, startPoint x: 653, startPoint y: 154, endPoint x: 616, endPoint y: 167, distance: 39.6
click at [616, 167] on div at bounding box center [554, 193] width 295 height 113
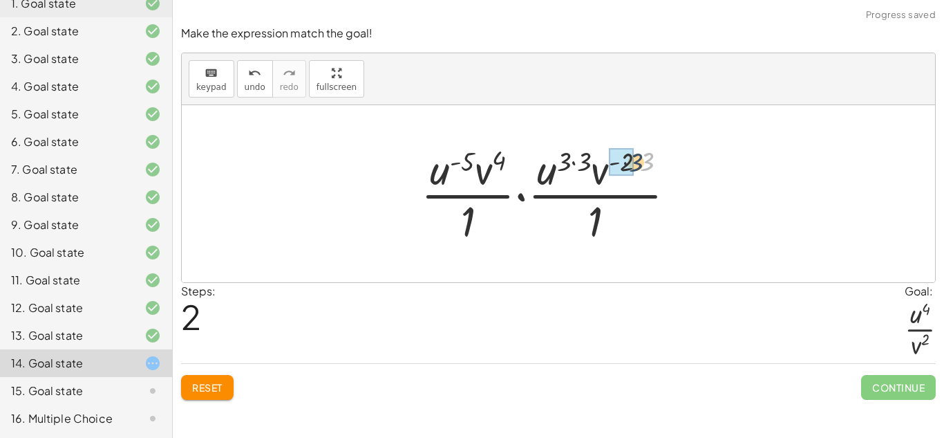
drag, startPoint x: 646, startPoint y: 162, endPoint x: 628, endPoint y: 162, distance: 17.3
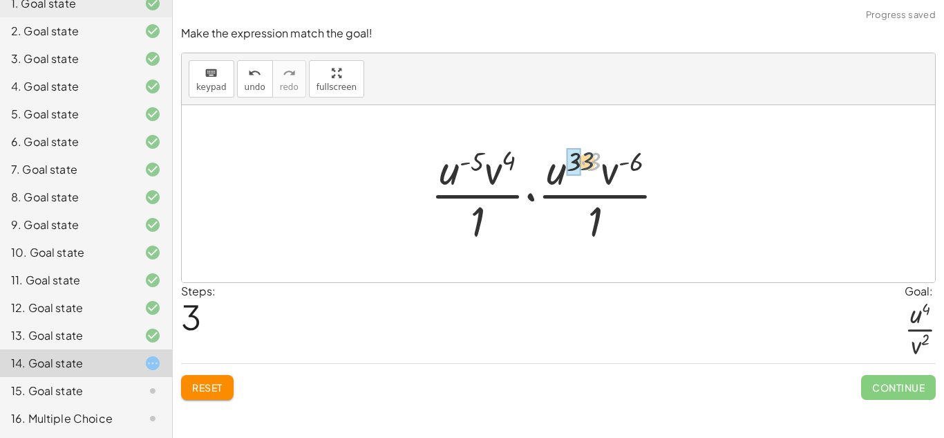
drag, startPoint x: 588, startPoint y: 162, endPoint x: 574, endPoint y: 161, distance: 14.5
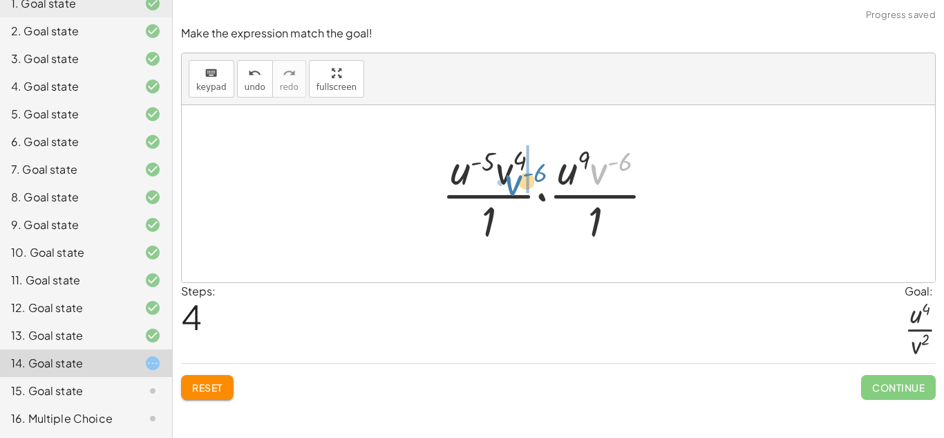
drag, startPoint x: 593, startPoint y: 175, endPoint x: 501, endPoint y: 184, distance: 93.1
click at [501, 184] on div at bounding box center [554, 193] width 238 height 106
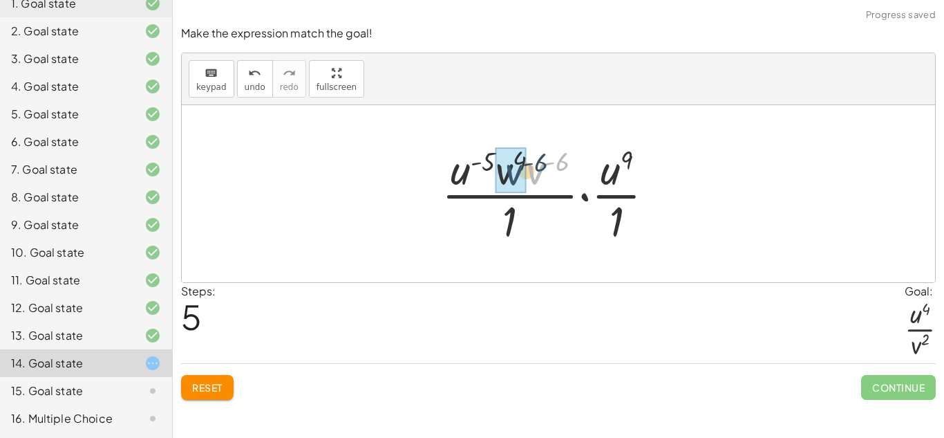
drag, startPoint x: 534, startPoint y: 170, endPoint x: 503, endPoint y: 168, distance: 31.9
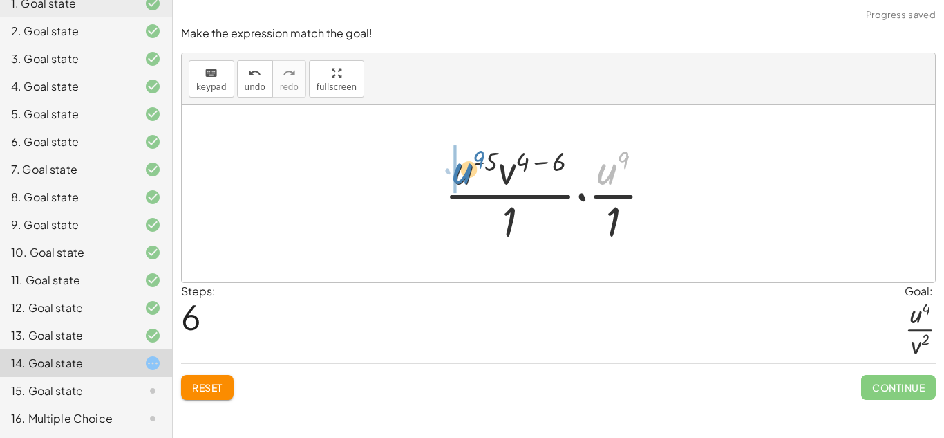
drag, startPoint x: 604, startPoint y: 177, endPoint x: 458, endPoint y: 176, distance: 146.6
click at [458, 176] on div at bounding box center [554, 193] width 232 height 106
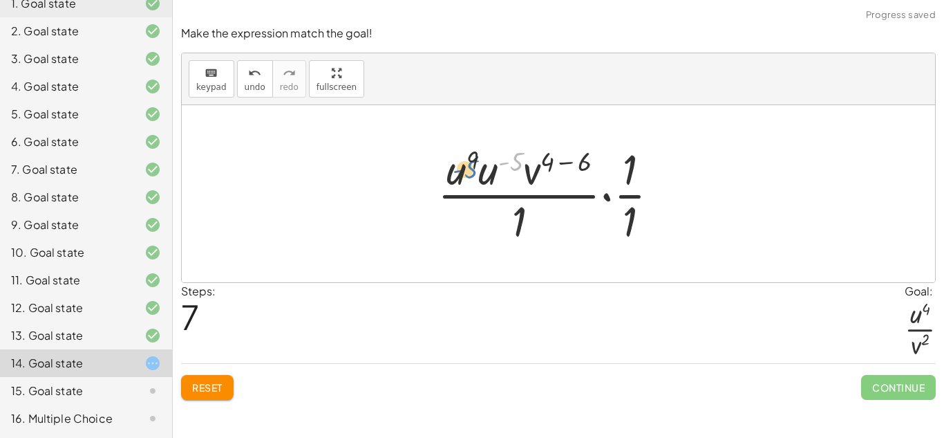
drag, startPoint x: 510, startPoint y: 168, endPoint x: 465, endPoint y: 175, distance: 46.1
click at [465, 175] on div at bounding box center [554, 193] width 247 height 106
drag, startPoint x: 486, startPoint y: 180, endPoint x: 485, endPoint y: 209, distance: 29.0
click at [485, 209] on div at bounding box center [554, 193] width 247 height 106
drag, startPoint x: 484, startPoint y: 178, endPoint x: 482, endPoint y: 230, distance: 51.9
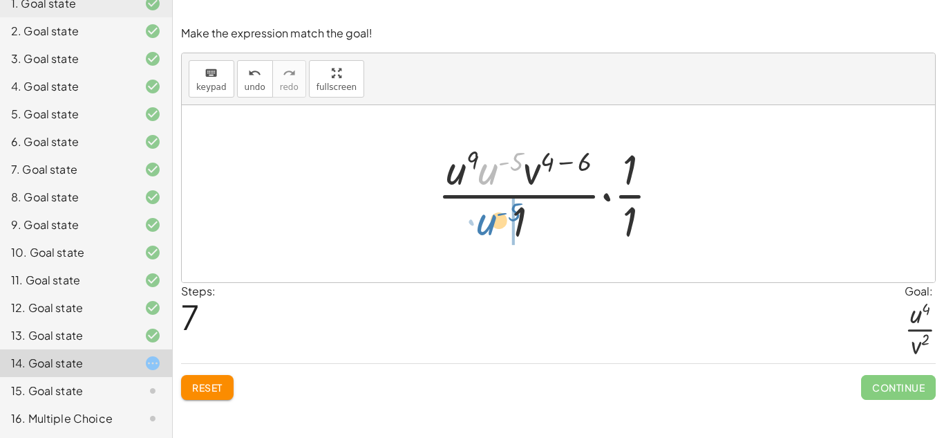
click at [482, 230] on div at bounding box center [554, 193] width 247 height 106
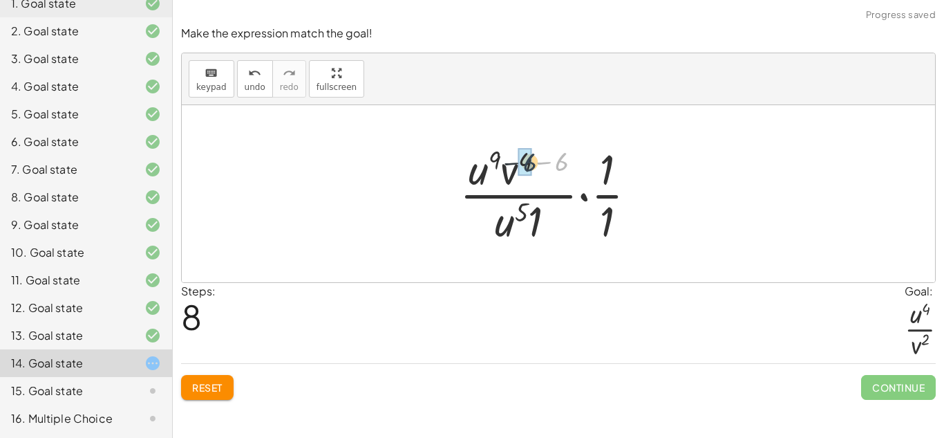
drag, startPoint x: 558, startPoint y: 169, endPoint x: 524, endPoint y: 169, distance: 33.9
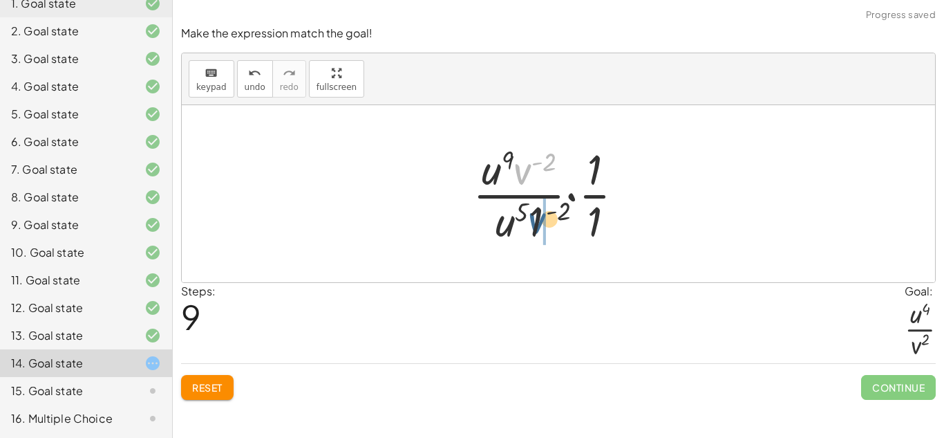
drag, startPoint x: 523, startPoint y: 171, endPoint x: 544, endPoint y: 245, distance: 77.5
click at [544, 245] on div at bounding box center [554, 193] width 176 height 106
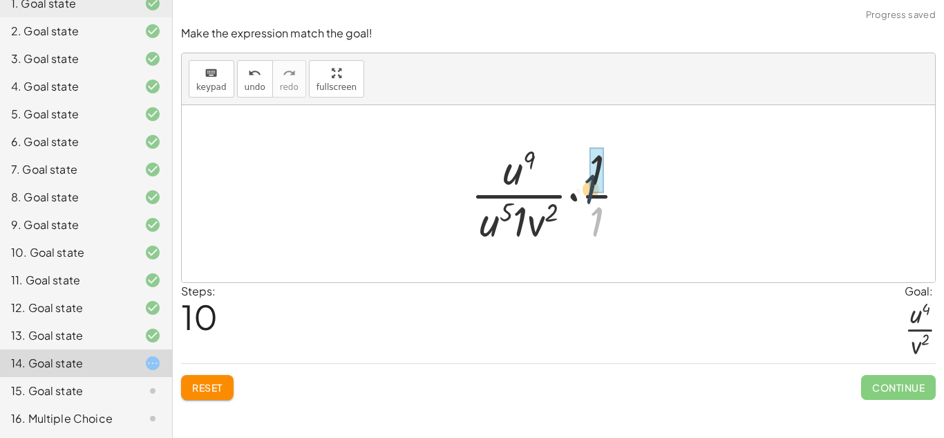
drag, startPoint x: 599, startPoint y: 212, endPoint x: 592, endPoint y: 177, distance: 35.9
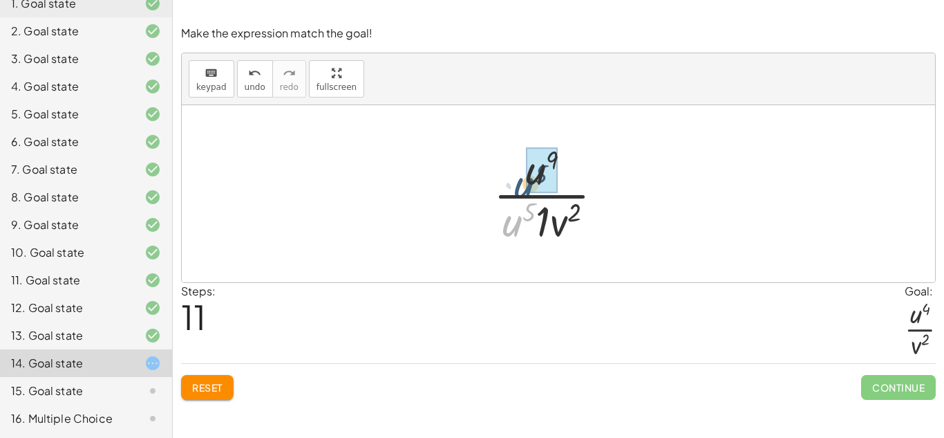
drag, startPoint x: 516, startPoint y: 221, endPoint x: 530, endPoint y: 175, distance: 47.5
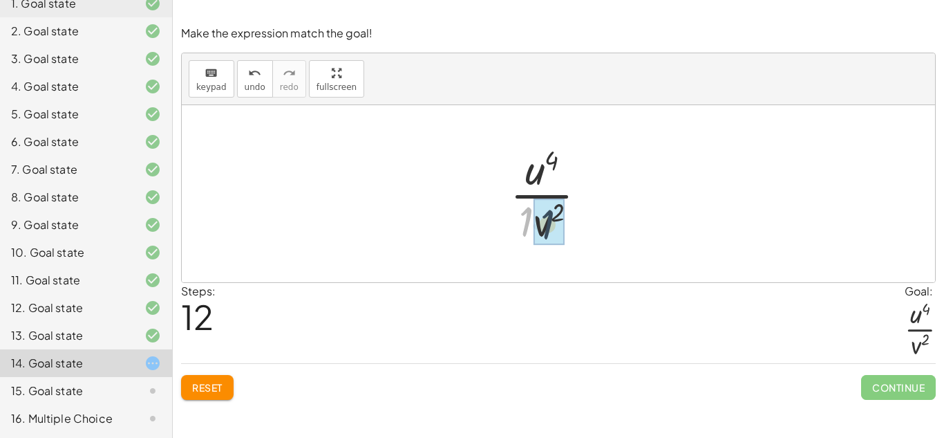
drag, startPoint x: 529, startPoint y: 215, endPoint x: 551, endPoint y: 218, distance: 22.4
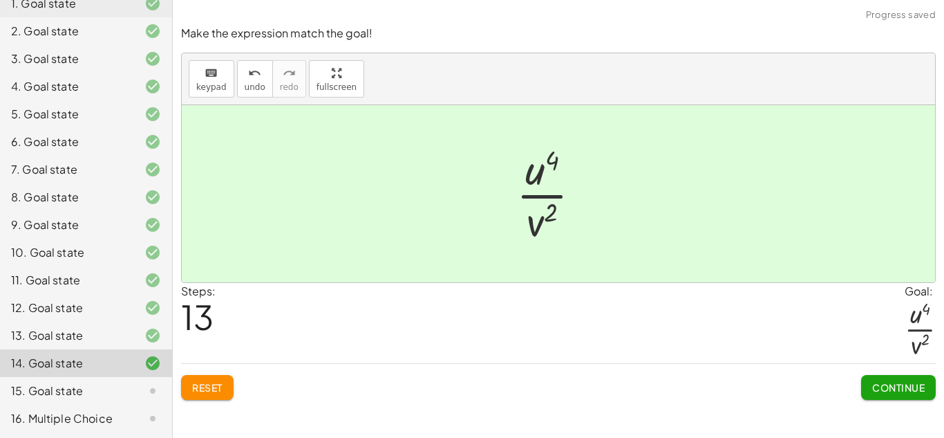
click at [906, 386] on span "Continue" at bounding box center [898, 387] width 53 height 12
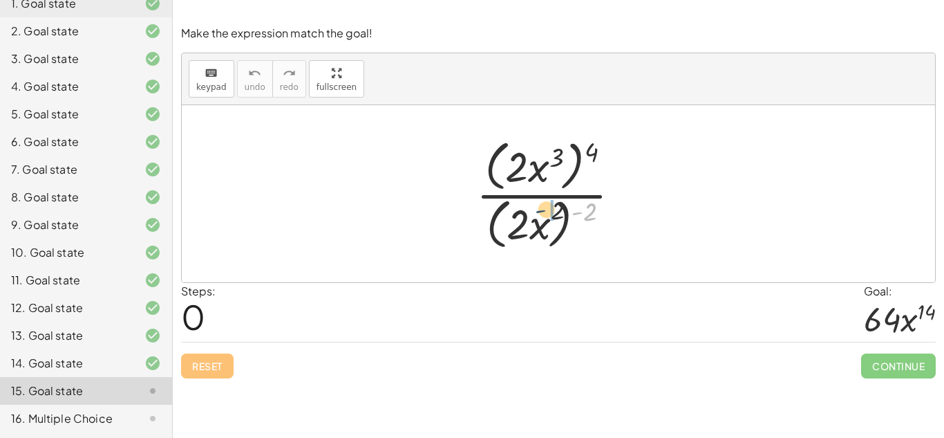
drag, startPoint x: 583, startPoint y: 222, endPoint x: 527, endPoint y: 221, distance: 56.0
click at [527, 221] on div at bounding box center [553, 193] width 169 height 119
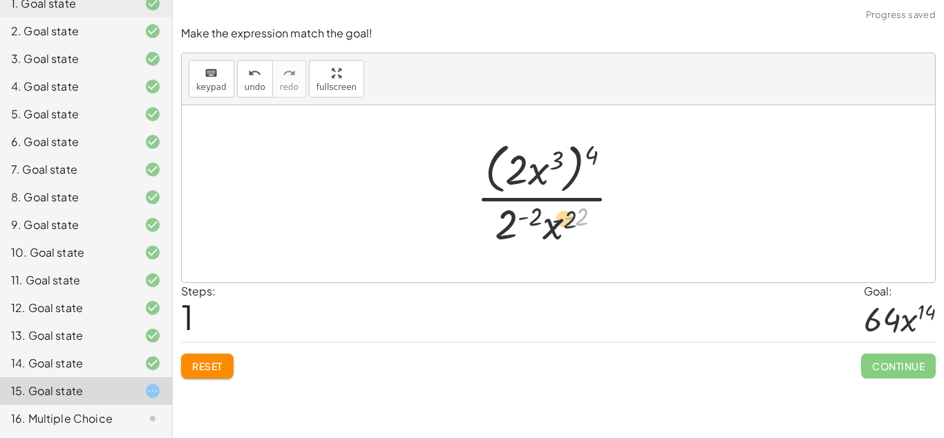
drag, startPoint x: 581, startPoint y: 221, endPoint x: 560, endPoint y: 225, distance: 21.2
click at [560, 225] on div at bounding box center [553, 193] width 169 height 113
drag, startPoint x: 534, startPoint y: 216, endPoint x: 509, endPoint y: 220, distance: 25.1
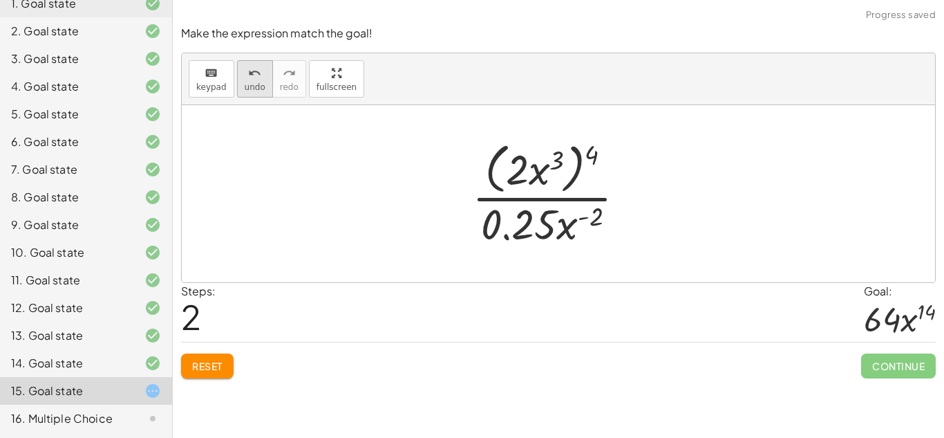
click at [259, 84] on span "undo" at bounding box center [255, 87] width 21 height 10
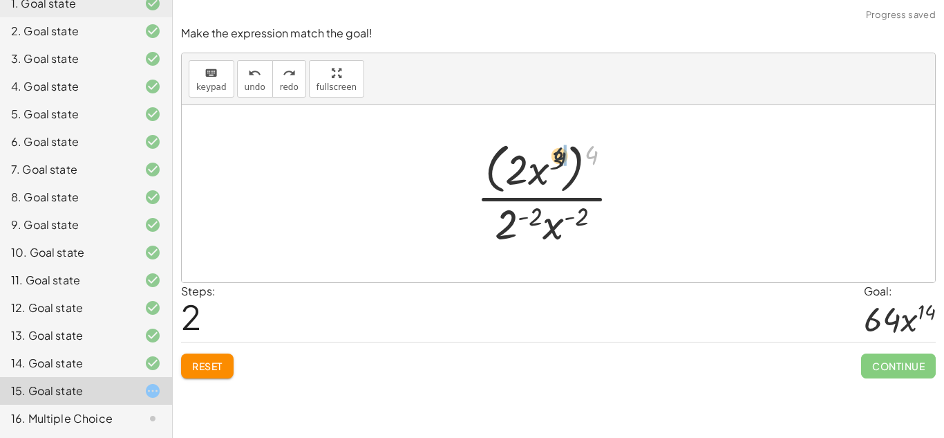
drag, startPoint x: 590, startPoint y: 151, endPoint x: 537, endPoint y: 154, distance: 52.6
click at [537, 154] on div at bounding box center [553, 193] width 169 height 113
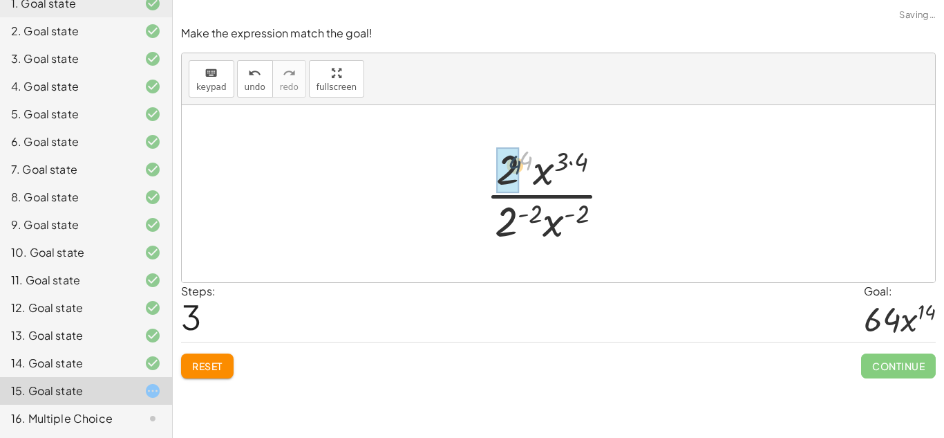
drag, startPoint x: 528, startPoint y: 158, endPoint x: 514, endPoint y: 165, distance: 15.8
drag, startPoint x: 511, startPoint y: 218, endPoint x: 507, endPoint y: 174, distance: 44.4
click at [507, 174] on div at bounding box center [554, 193] width 150 height 106
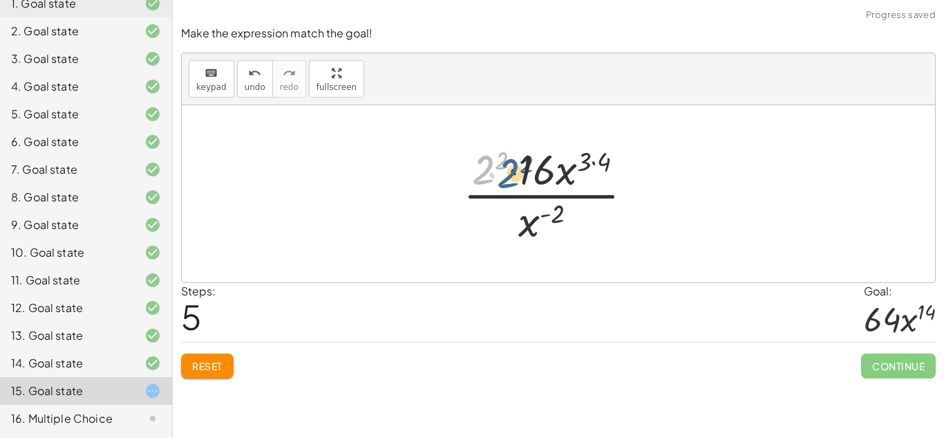
drag, startPoint x: 489, startPoint y: 169, endPoint x: 534, endPoint y: 173, distance: 44.4
click at [534, 173] on div at bounding box center [553, 193] width 195 height 106
drag, startPoint x: 501, startPoint y: 158, endPoint x: 483, endPoint y: 165, distance: 19.3
drag, startPoint x: 486, startPoint y: 169, endPoint x: 532, endPoint y: 173, distance: 46.5
drag, startPoint x: 587, startPoint y: 165, endPoint x: 568, endPoint y: 165, distance: 19.4
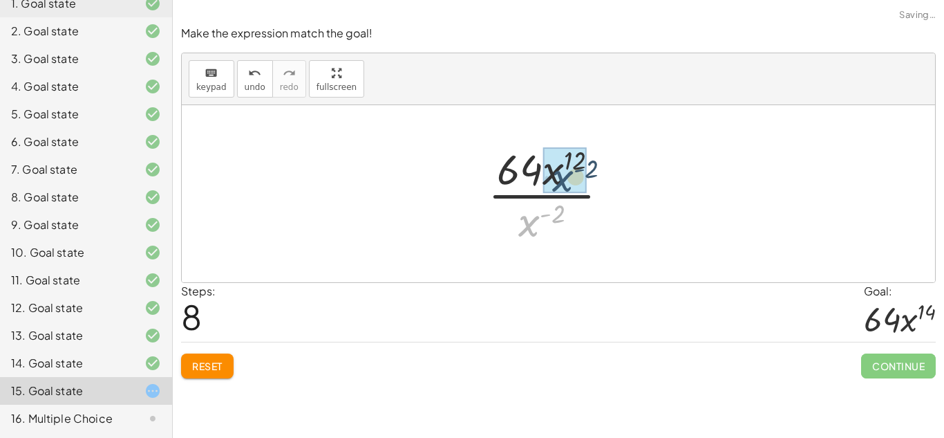
drag, startPoint x: 528, startPoint y: 227, endPoint x: 561, endPoint y: 180, distance: 58.1
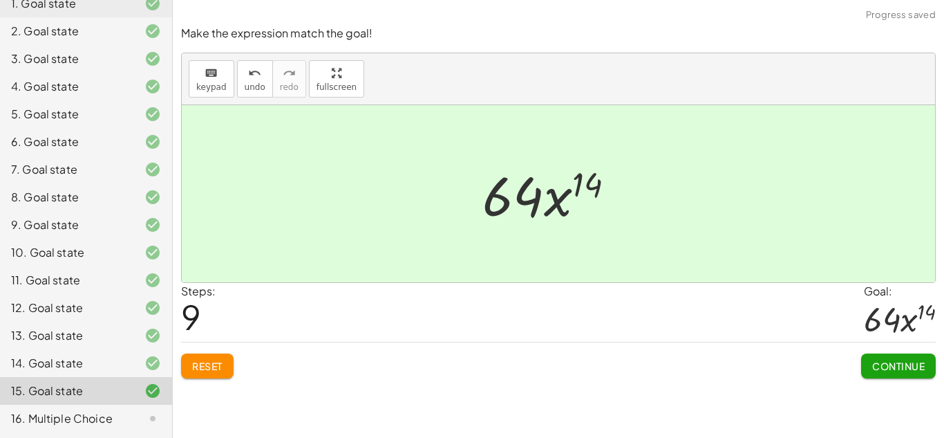
click at [906, 371] on span "Continue" at bounding box center [898, 365] width 53 height 12
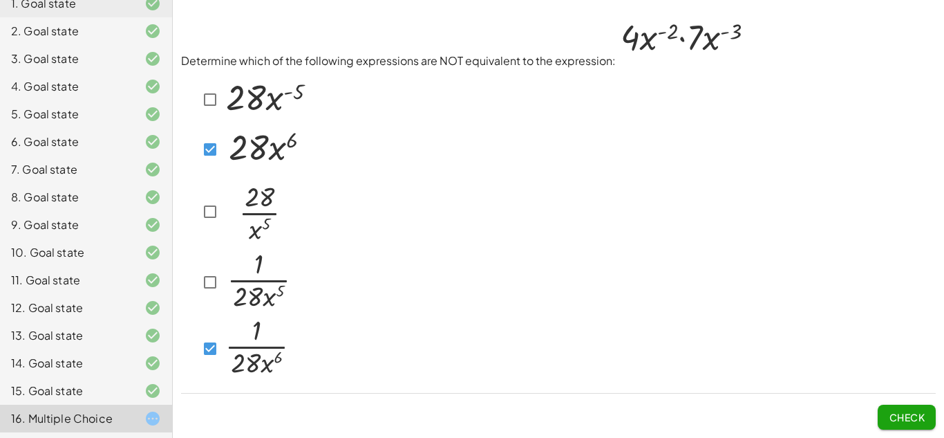
click at [897, 417] on span "Check" at bounding box center [907, 417] width 36 height 12
click at [913, 409] on button "Check" at bounding box center [907, 416] width 58 height 25
click at [214, 162] on div at bounding box center [253, 149] width 110 height 48
click at [230, 151] on img at bounding box center [265, 147] width 85 height 44
click at [906, 419] on span "Check" at bounding box center [907, 417] width 36 height 12
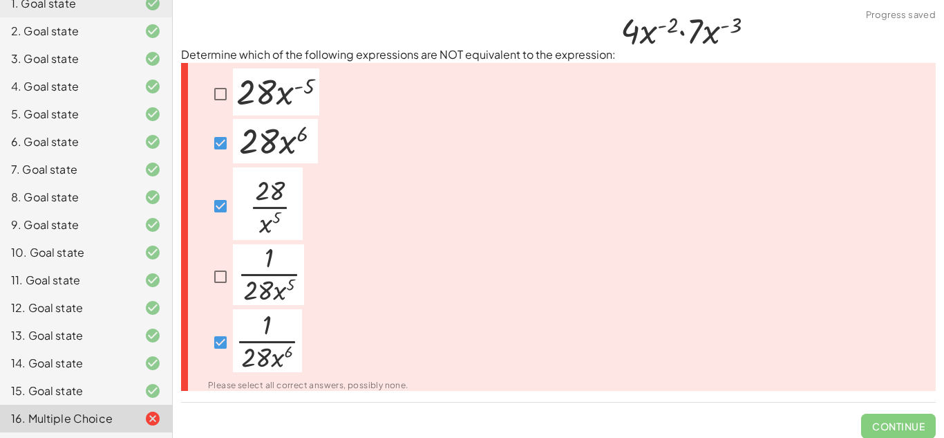
click at [247, 287] on img at bounding box center [268, 274] width 71 height 61
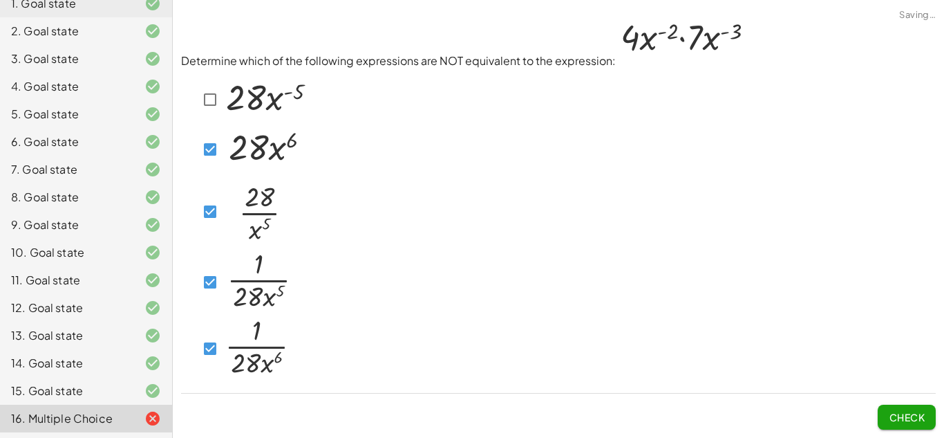
click at [247, 287] on img at bounding box center [258, 280] width 71 height 61
click at [909, 415] on span "Check" at bounding box center [907, 417] width 36 height 12
click at [915, 418] on span "Check" at bounding box center [907, 417] width 36 height 12
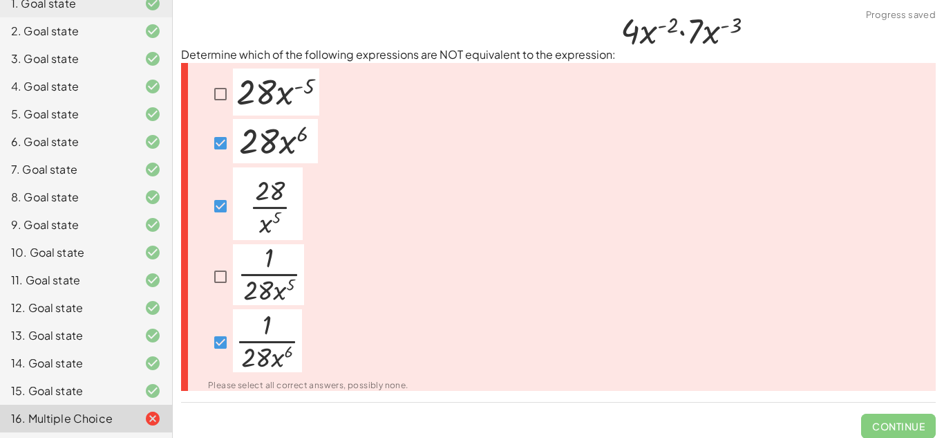
click at [222, 162] on div at bounding box center [263, 143] width 110 height 48
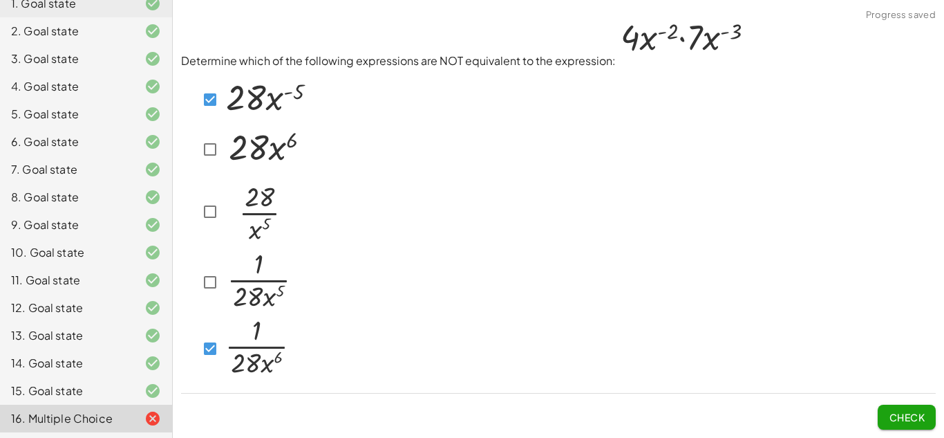
click at [892, 408] on button "Check" at bounding box center [907, 416] width 58 height 25
click at [922, 425] on button "Check" at bounding box center [907, 416] width 58 height 25
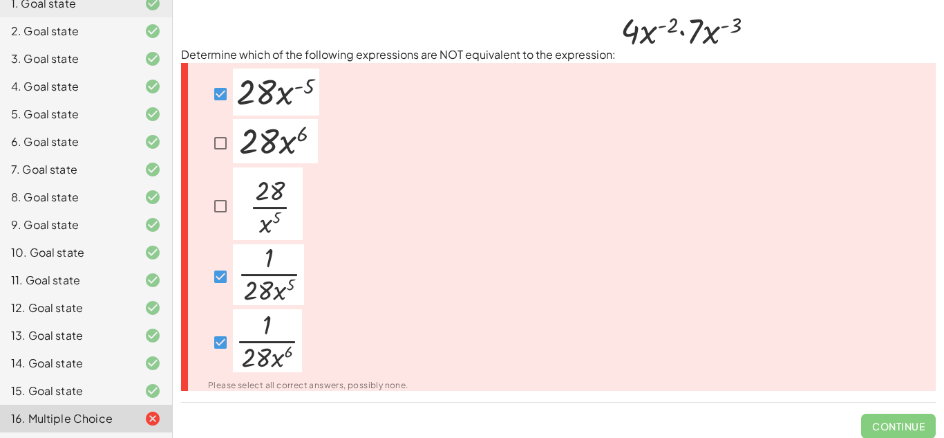
click at [239, 288] on img at bounding box center [268, 274] width 71 height 61
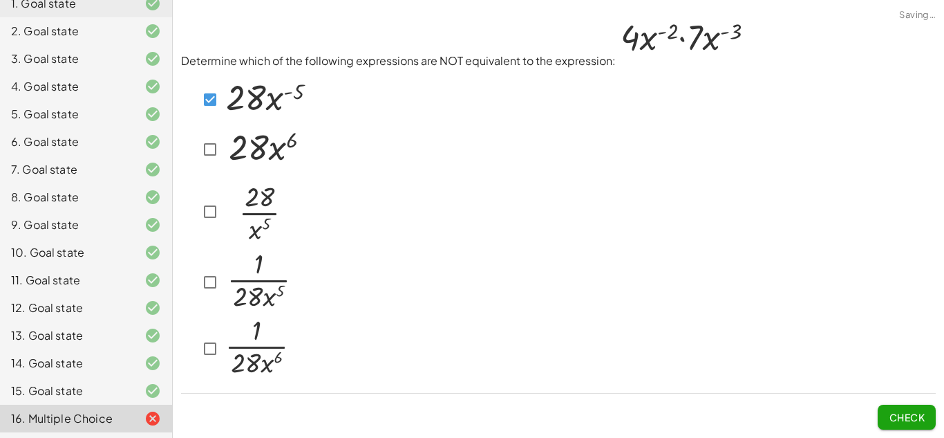
click at [198, 113] on div at bounding box center [253, 99] width 111 height 51
click at [914, 427] on button "Check" at bounding box center [907, 416] width 58 height 25
click at [885, 419] on button "Check" at bounding box center [907, 416] width 58 height 25
click at [899, 411] on span "Check" at bounding box center [907, 417] width 36 height 12
click at [930, 408] on button "Check" at bounding box center [907, 416] width 58 height 25
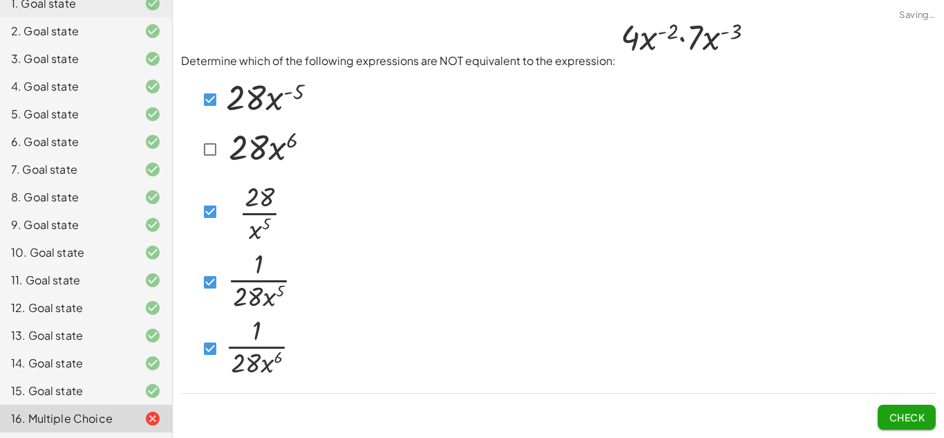
click at [223, 219] on img at bounding box center [258, 210] width 70 height 73
click at [893, 413] on span "Check" at bounding box center [907, 417] width 36 height 12
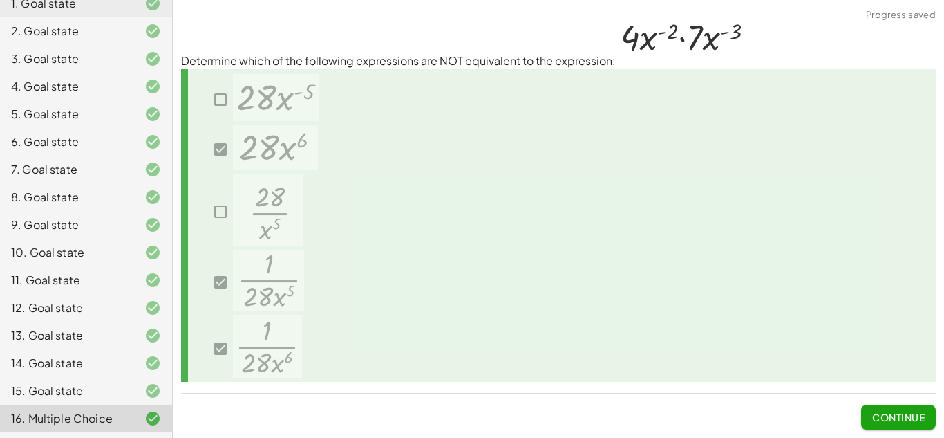
click at [890, 409] on button "Continue" at bounding box center [898, 416] width 75 height 25
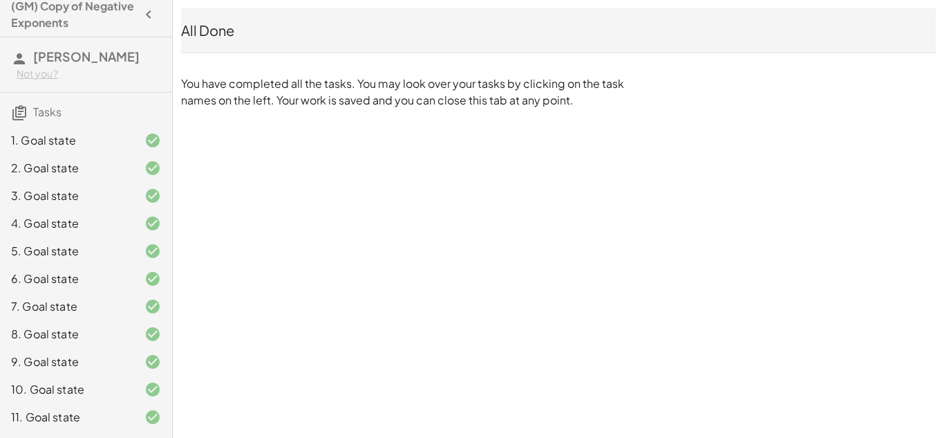
scroll to position [0, 0]
